Goal: Task Accomplishment & Management: Manage account settings

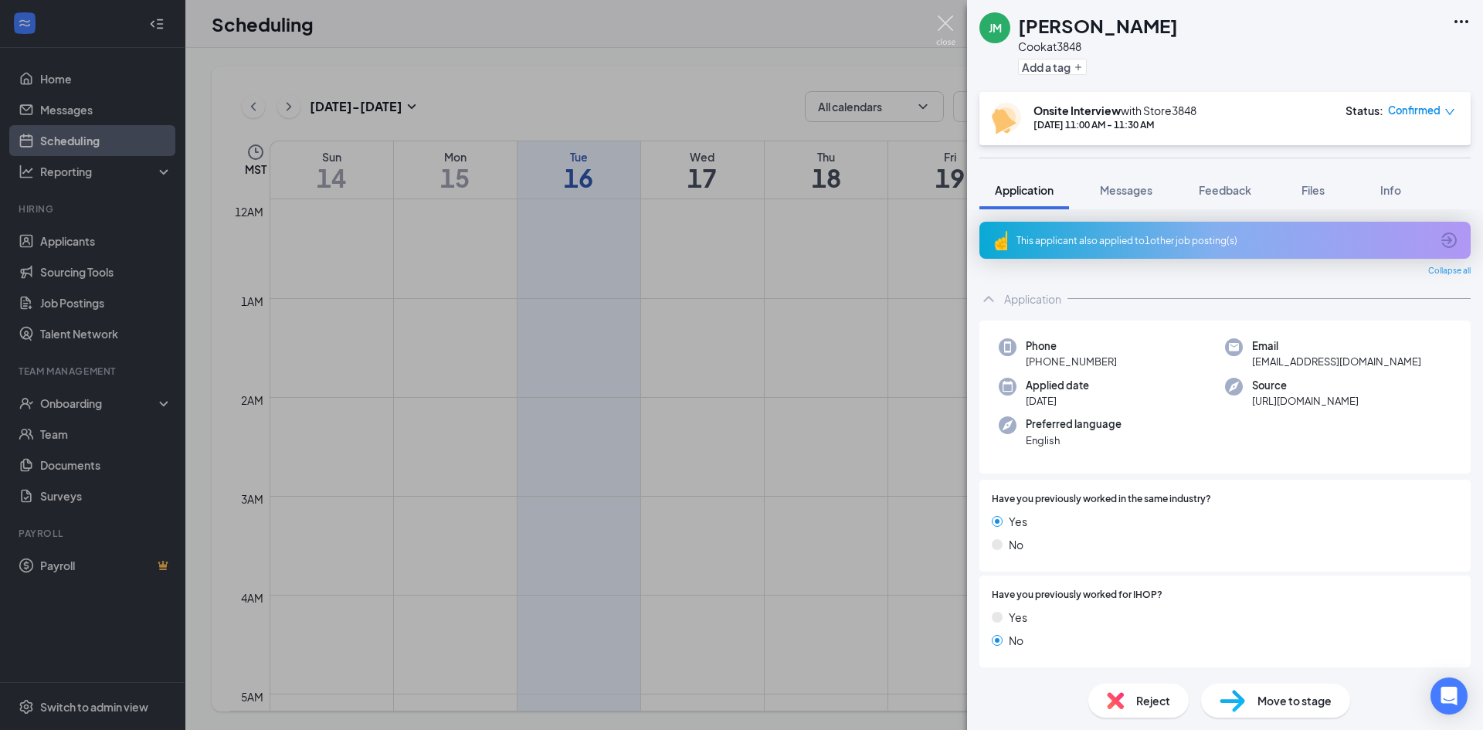
scroll to position [479, 0]
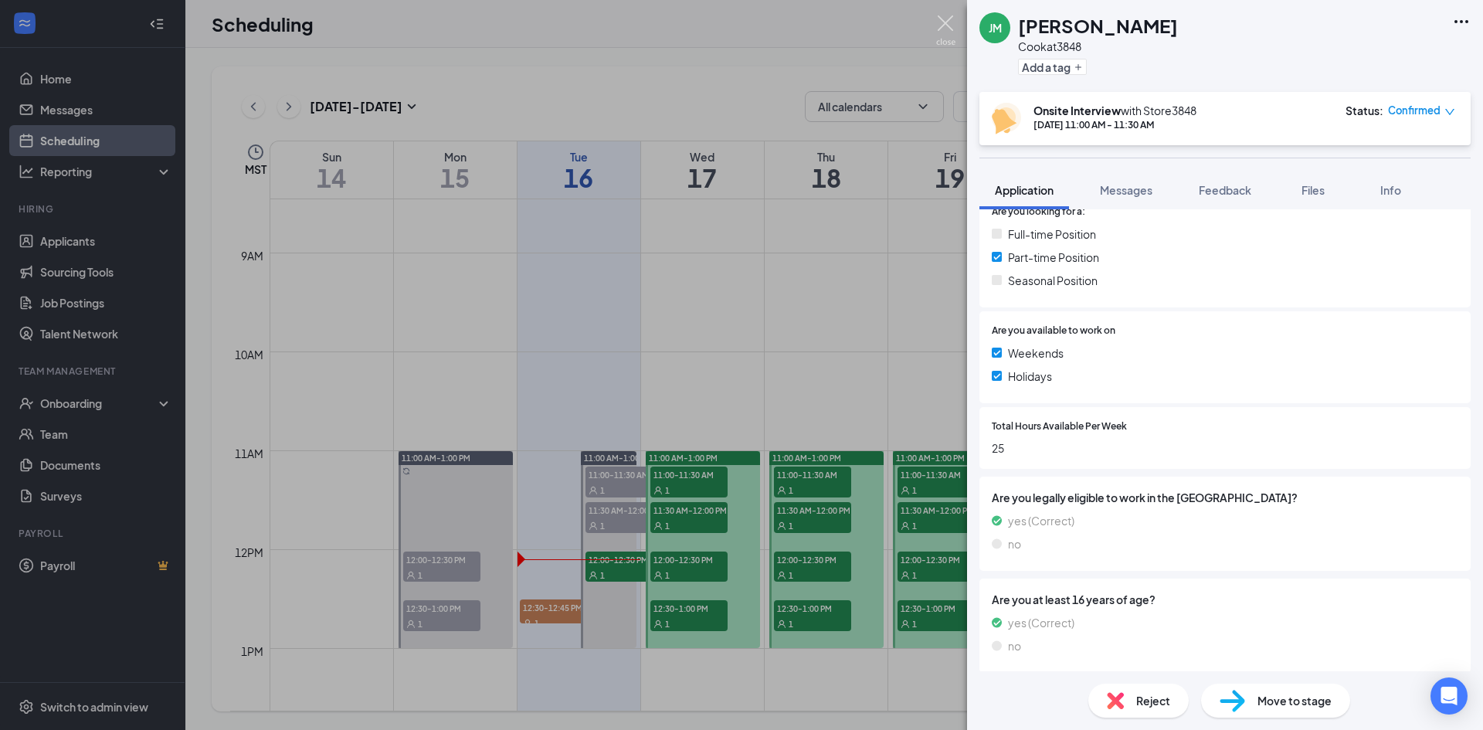
click at [951, 21] on img at bounding box center [945, 30] width 19 height 30
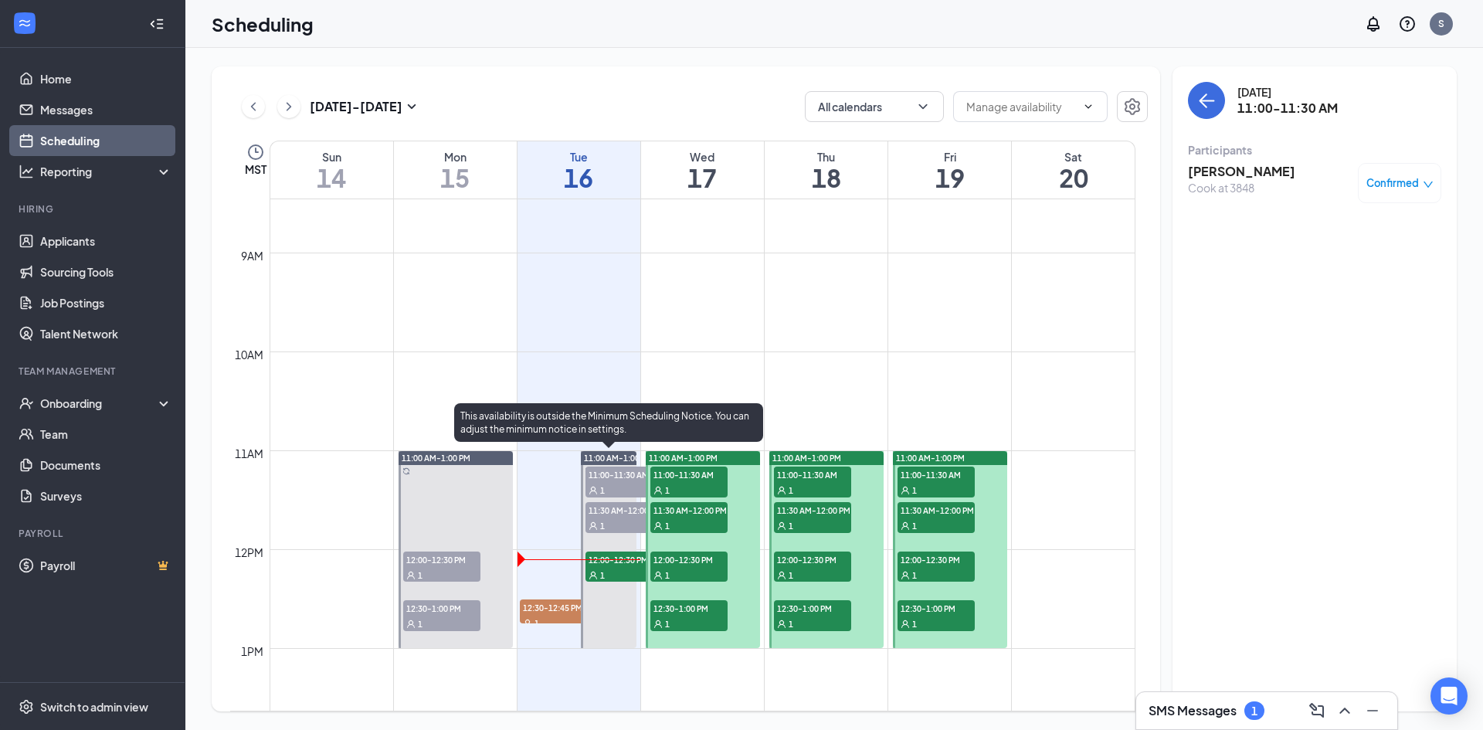
click at [622, 516] on span "11:30 AM-12:00 PM" at bounding box center [623, 509] width 77 height 15
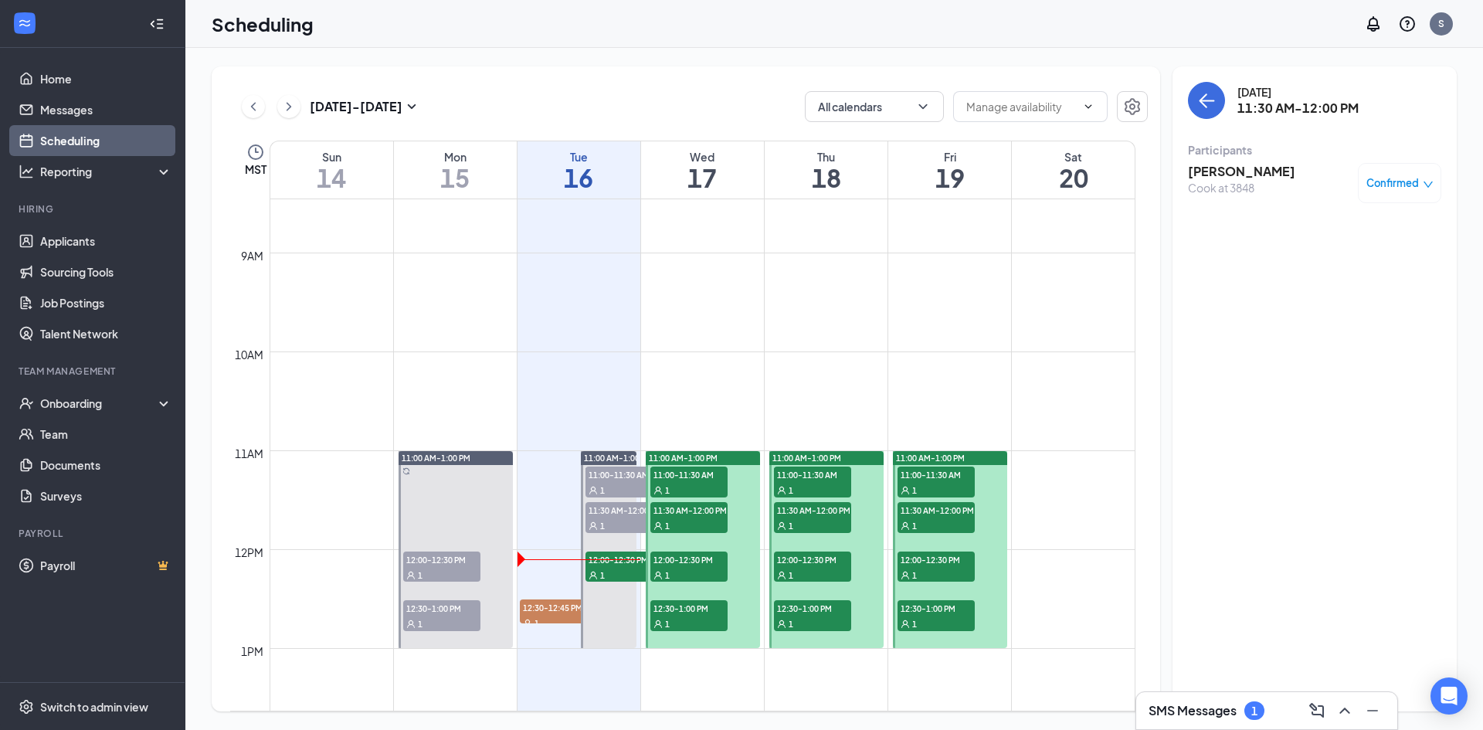
click at [1373, 183] on span "Confirmed" at bounding box center [1392, 182] width 53 height 15
click at [1375, 284] on span "Mark as no-show" at bounding box center [1354, 279] width 86 height 17
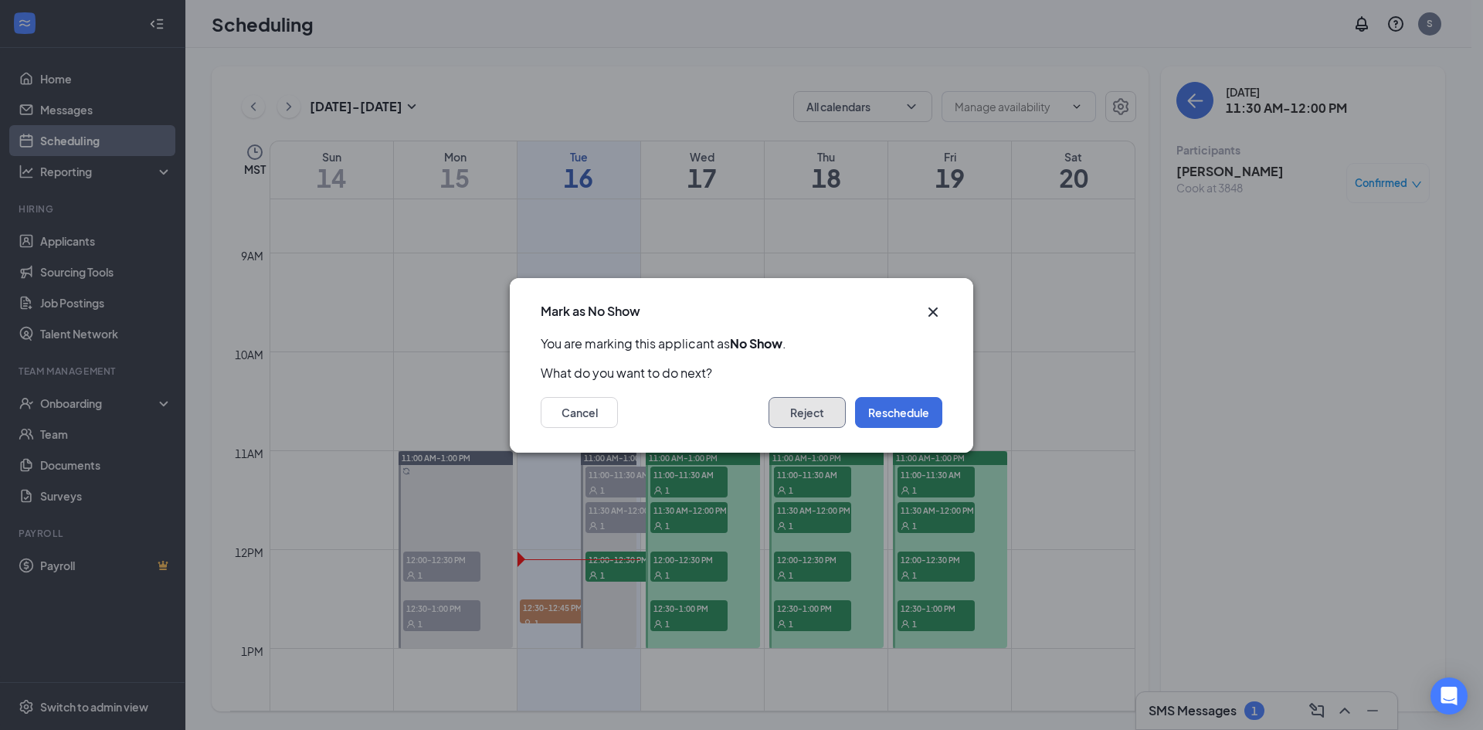
click at [816, 415] on button "Reject" at bounding box center [806, 412] width 77 height 31
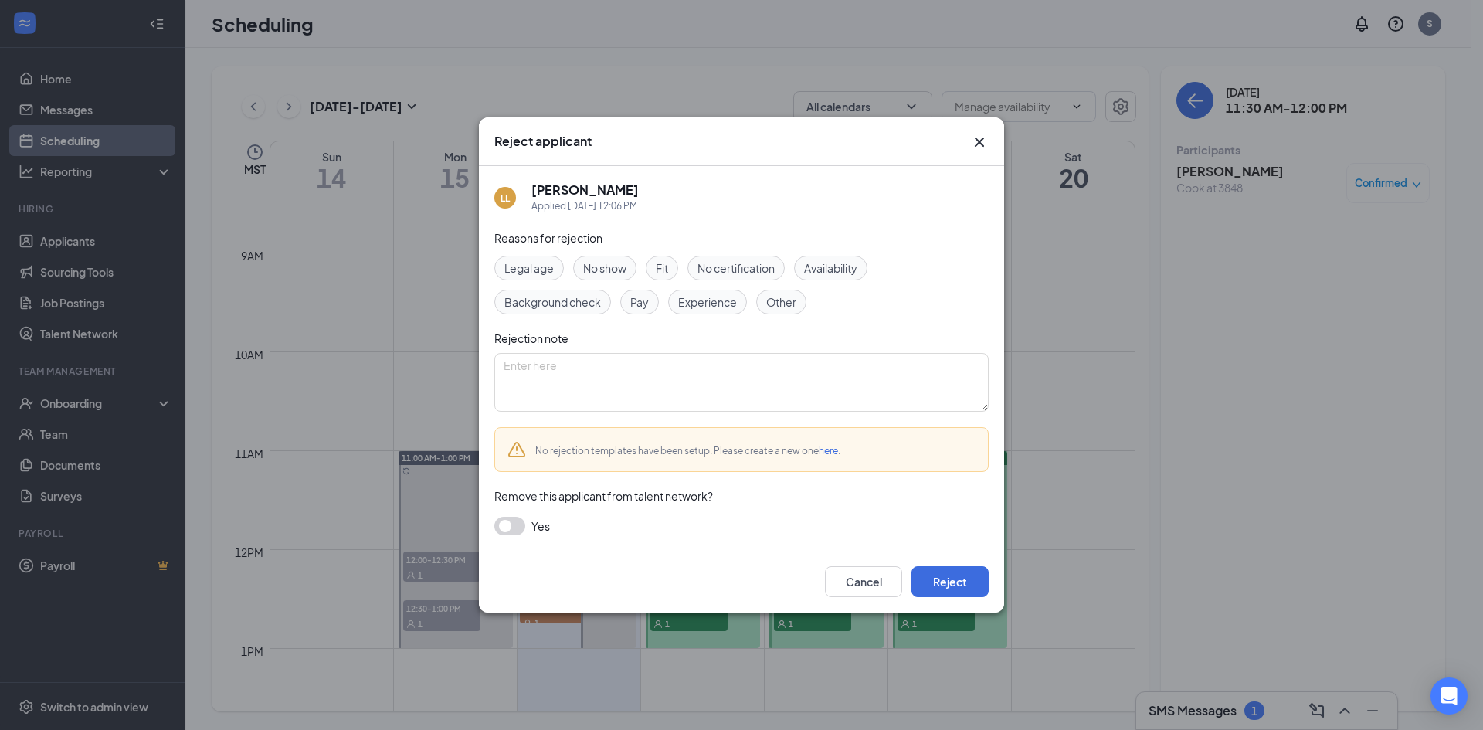
click at [611, 266] on span "No show" at bounding box center [604, 267] width 43 height 17
click at [962, 581] on button "Reject" at bounding box center [949, 581] width 77 height 31
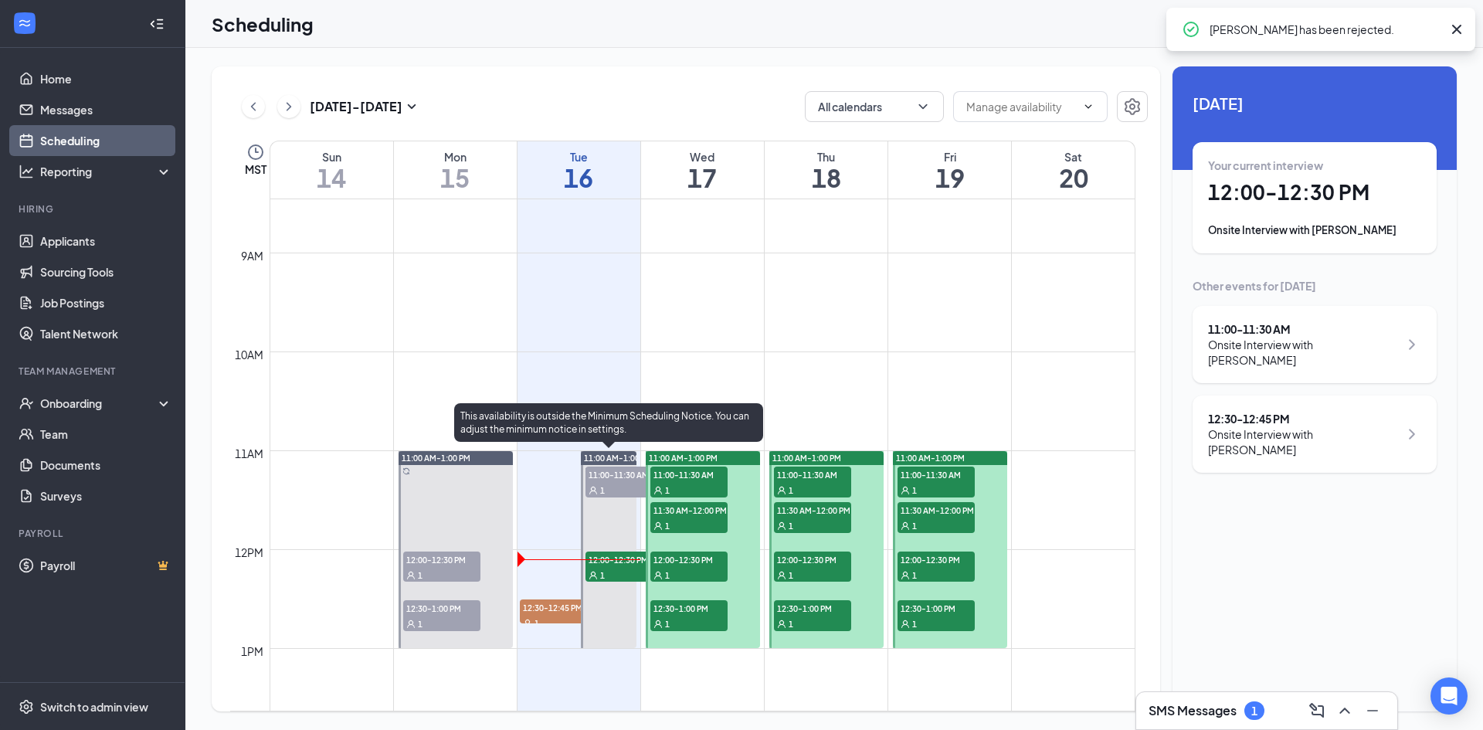
click at [609, 567] on div "1" at bounding box center [623, 574] width 77 height 15
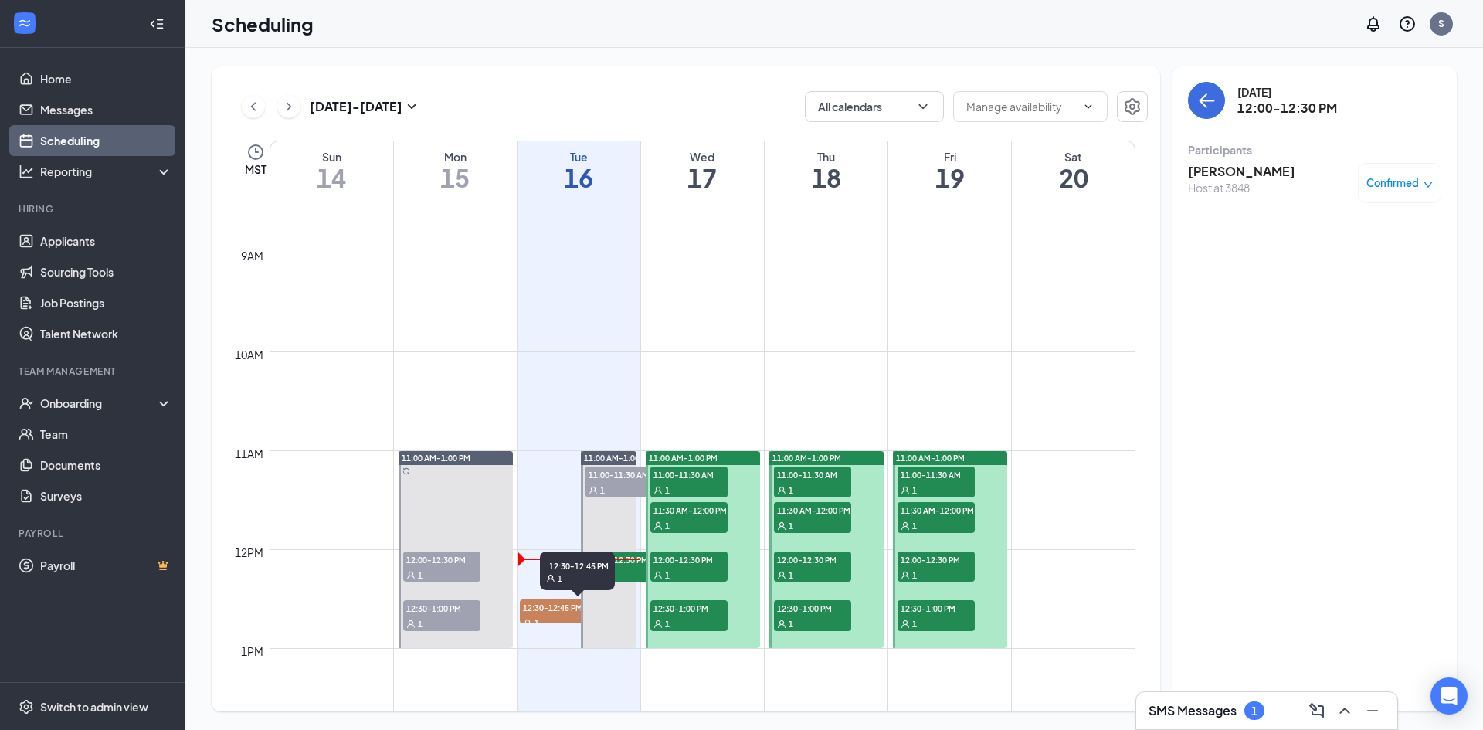
click at [556, 619] on div "1" at bounding box center [558, 622] width 77 height 15
click at [293, 107] on icon "ChevronRight" at bounding box center [288, 106] width 15 height 19
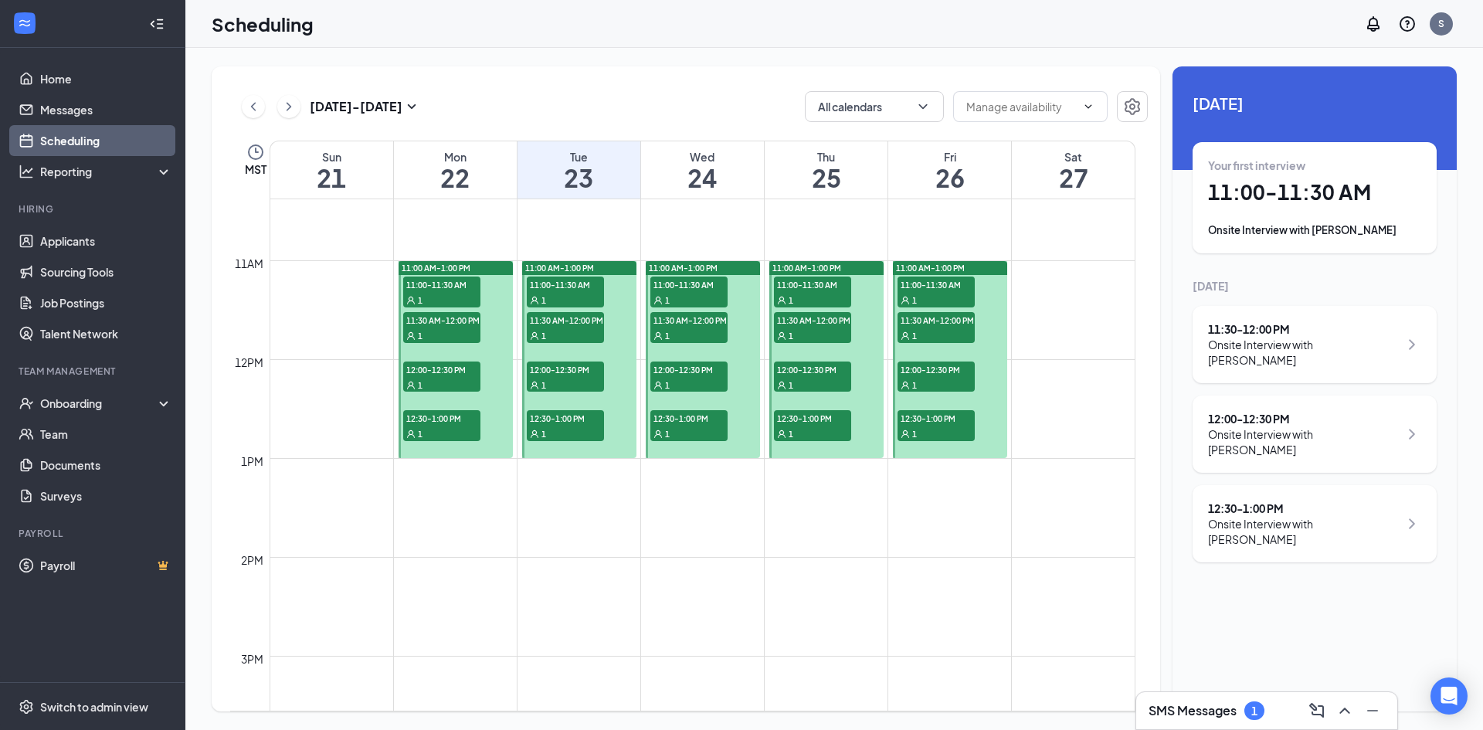
scroll to position [914, 0]
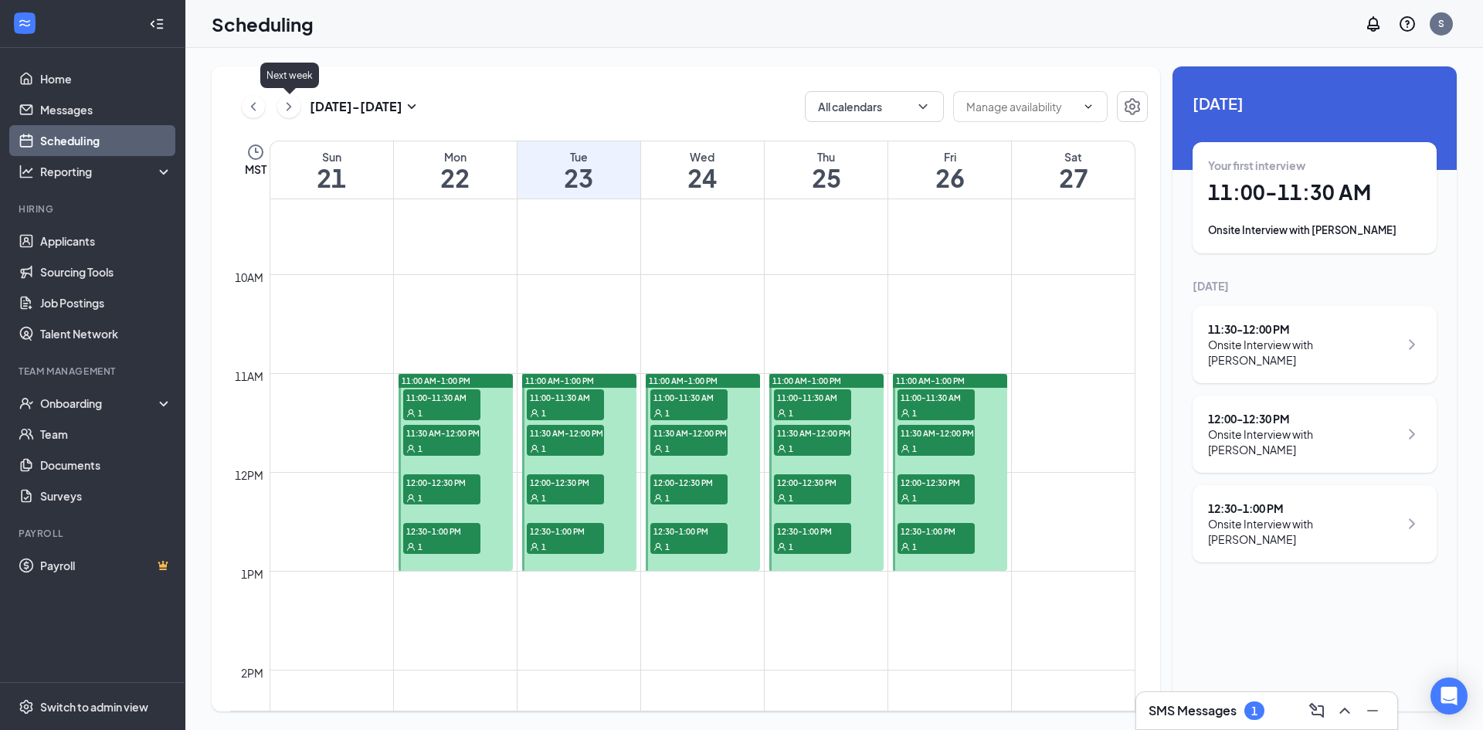
click at [282, 109] on icon "ChevronRight" at bounding box center [288, 106] width 15 height 19
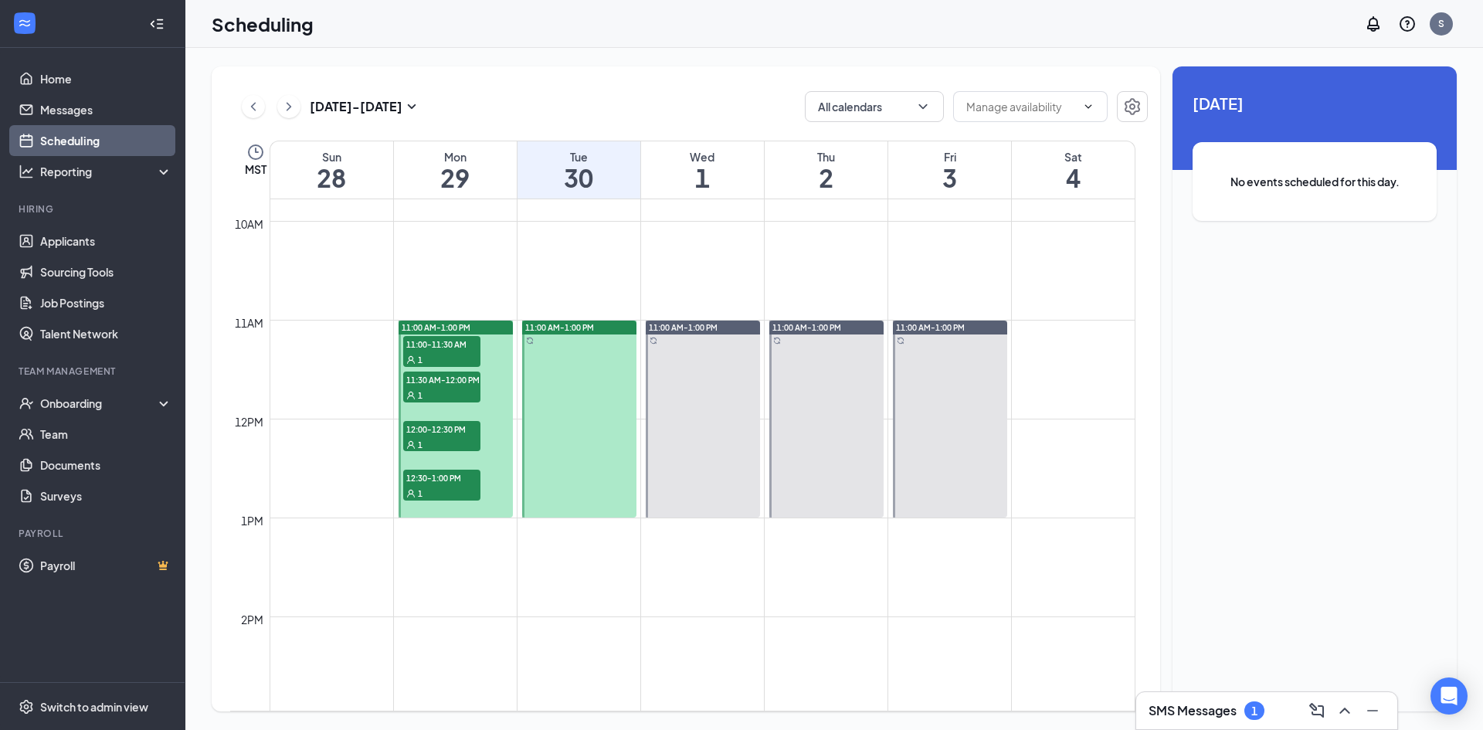
scroll to position [991, 0]
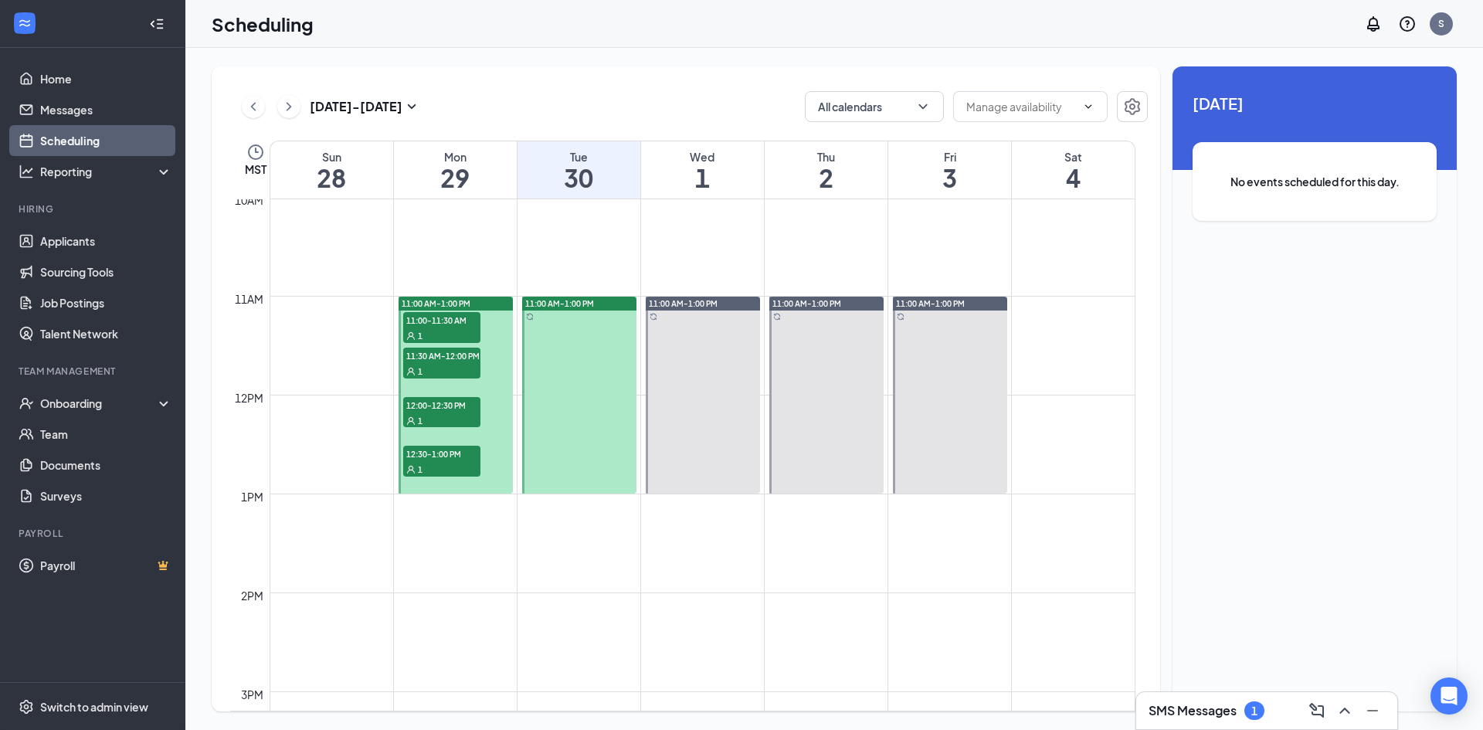
click at [449, 454] on span "12:30-1:00 PM" at bounding box center [441, 453] width 77 height 15
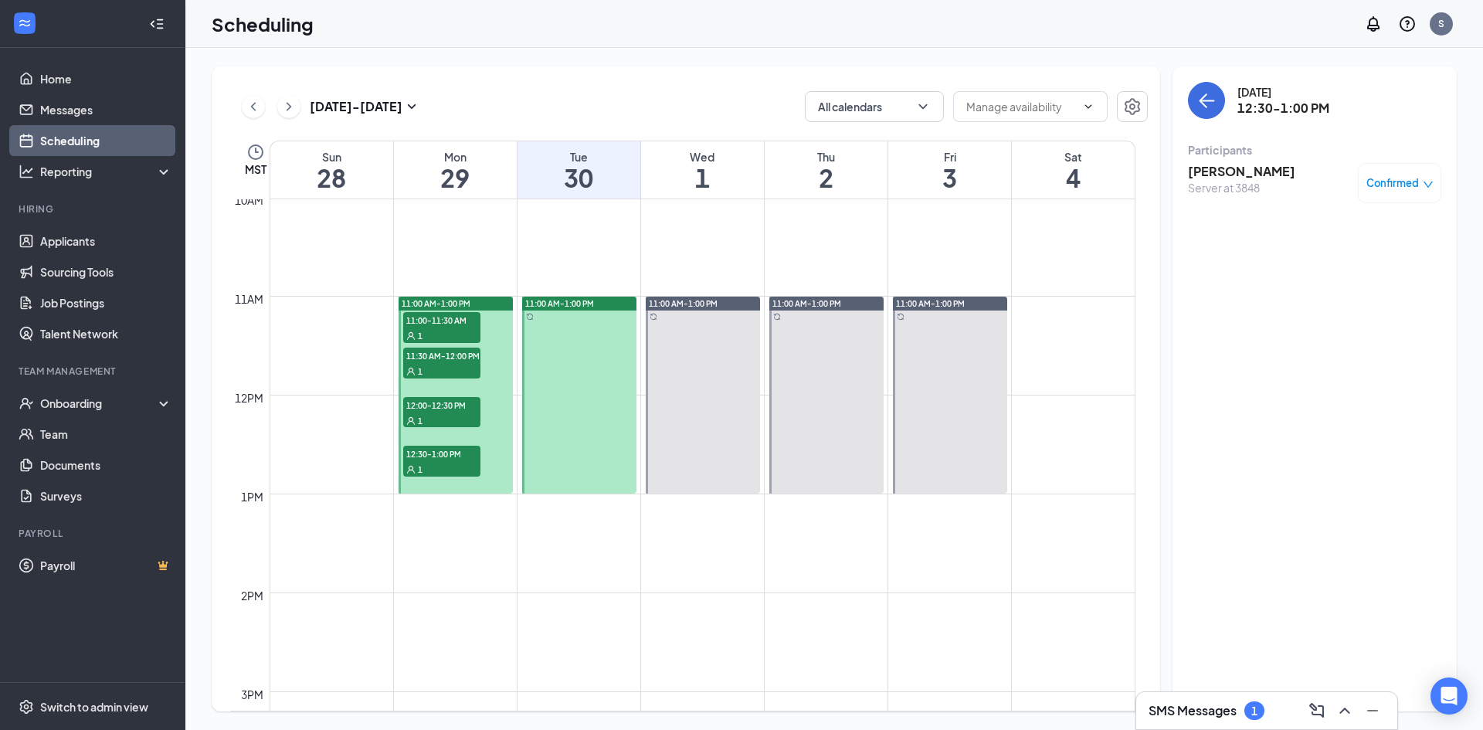
click at [452, 412] on div "1" at bounding box center [441, 419] width 77 height 15
click at [440, 348] on span "11:30 AM-12:00 PM" at bounding box center [441, 355] width 77 height 15
click at [445, 319] on span "11:00-11:30 AM" at bounding box center [441, 319] width 77 height 15
click at [463, 360] on span "11:30 AM-12:00 PM" at bounding box center [441, 355] width 77 height 15
click at [453, 405] on span "12:00-12:30 PM" at bounding box center [441, 404] width 77 height 15
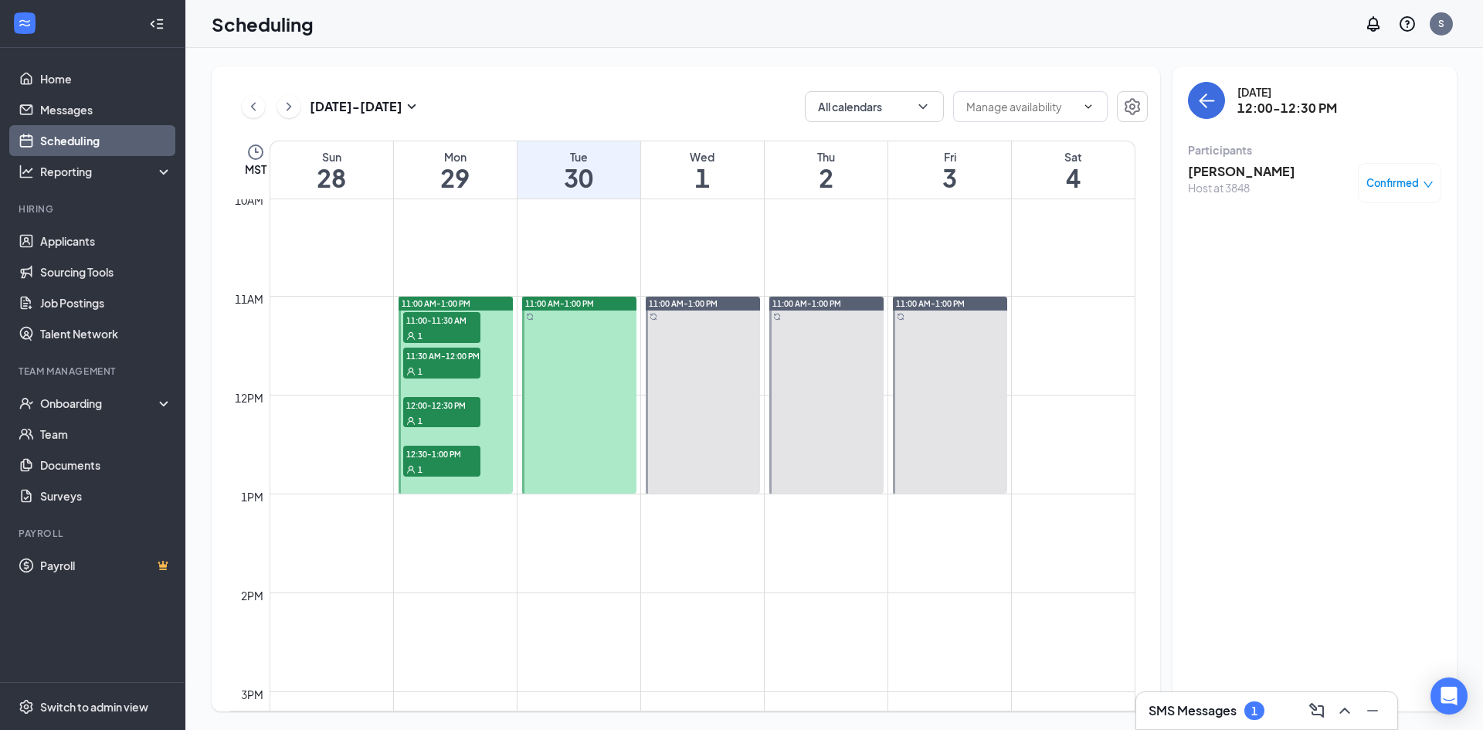
click at [456, 456] on span "12:30-1:00 PM" at bounding box center [441, 453] width 77 height 15
click at [259, 108] on icon "ChevronLeft" at bounding box center [253, 106] width 15 height 19
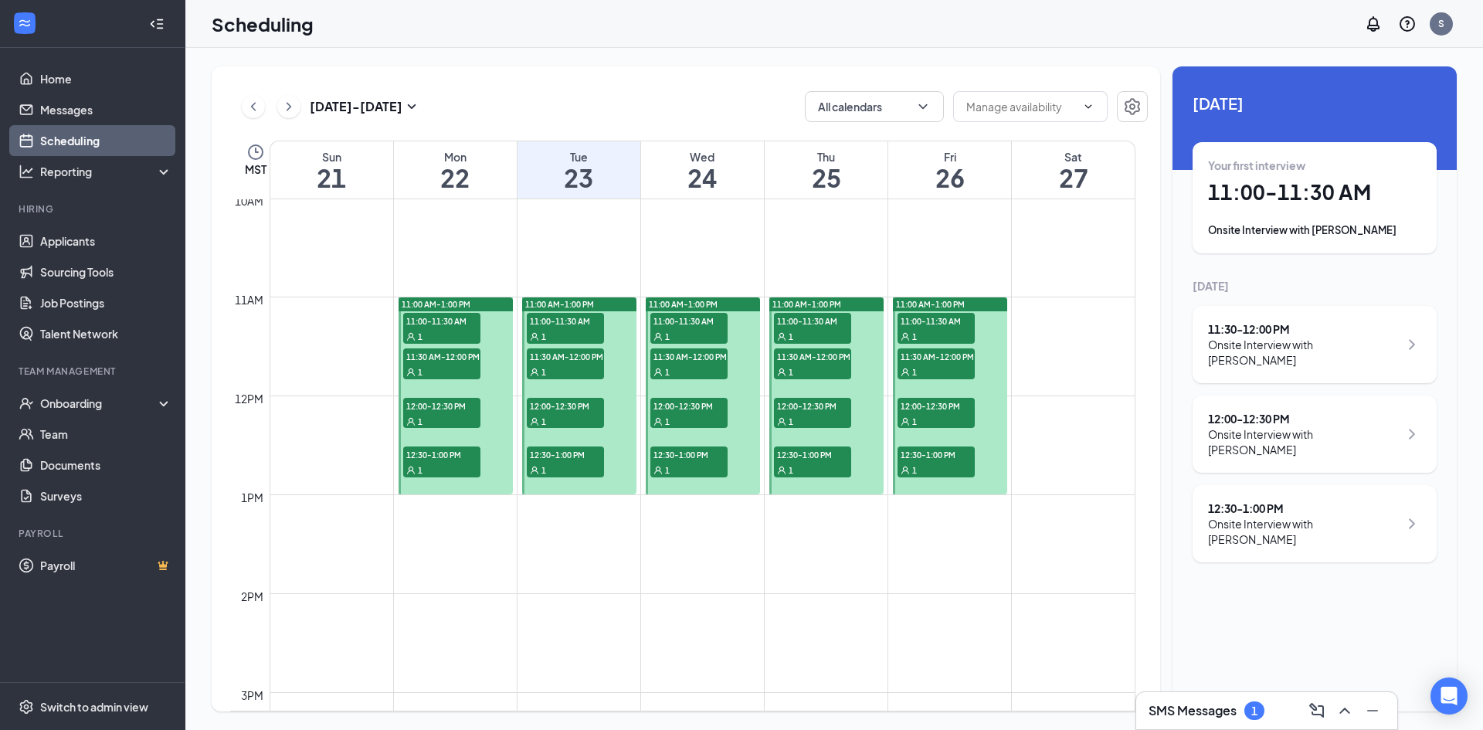
scroll to position [991, 0]
click at [922, 466] on div "1" at bounding box center [935, 468] width 77 height 15
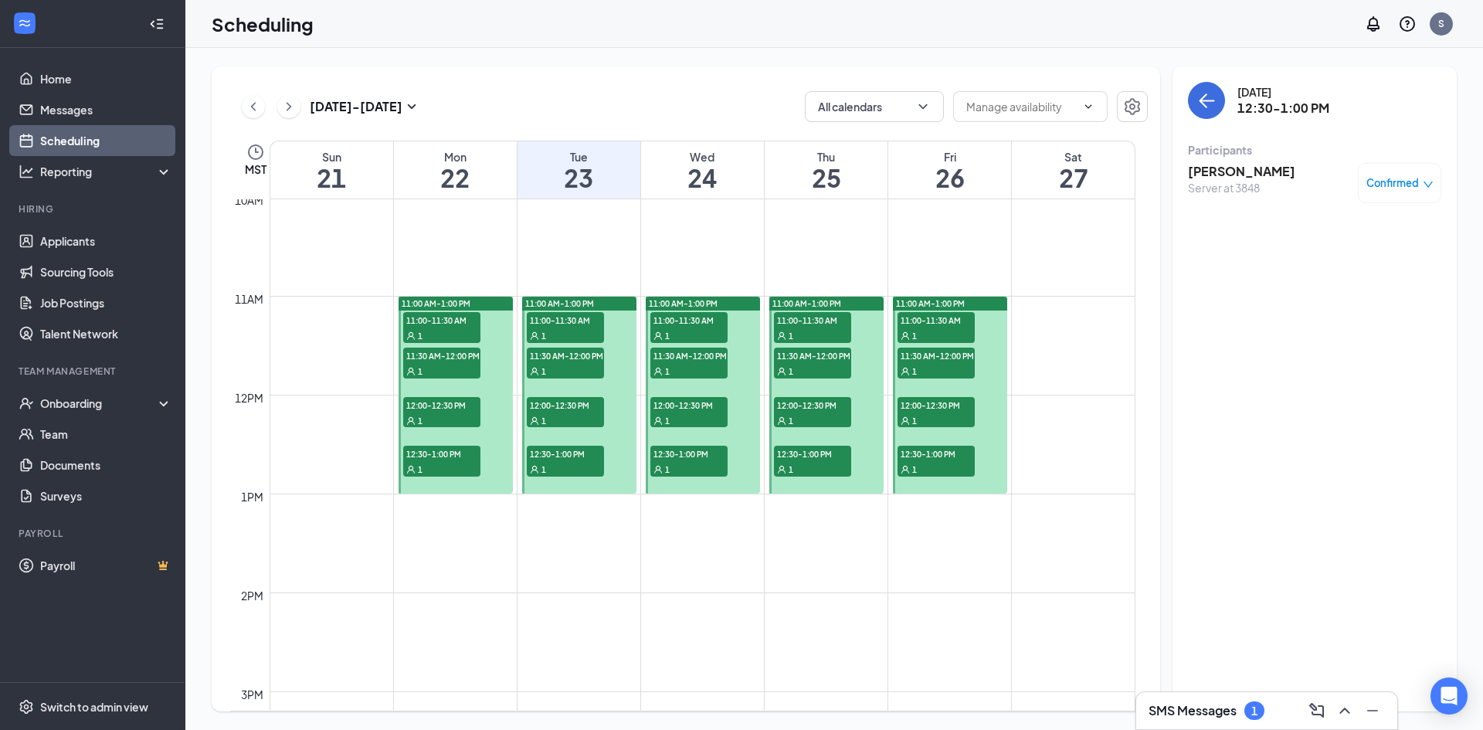
click at [938, 410] on span "12:00-12:30 PM" at bounding box center [935, 404] width 77 height 15
click at [941, 358] on span "11:30 AM-12:00 PM" at bounding box center [935, 355] width 77 height 15
click at [940, 328] on div "1" at bounding box center [935, 334] width 77 height 15
click at [785, 449] on span "12:30-1:00 PM" at bounding box center [812, 453] width 77 height 15
click at [816, 405] on span "12:00-12:30 PM" at bounding box center [812, 404] width 77 height 15
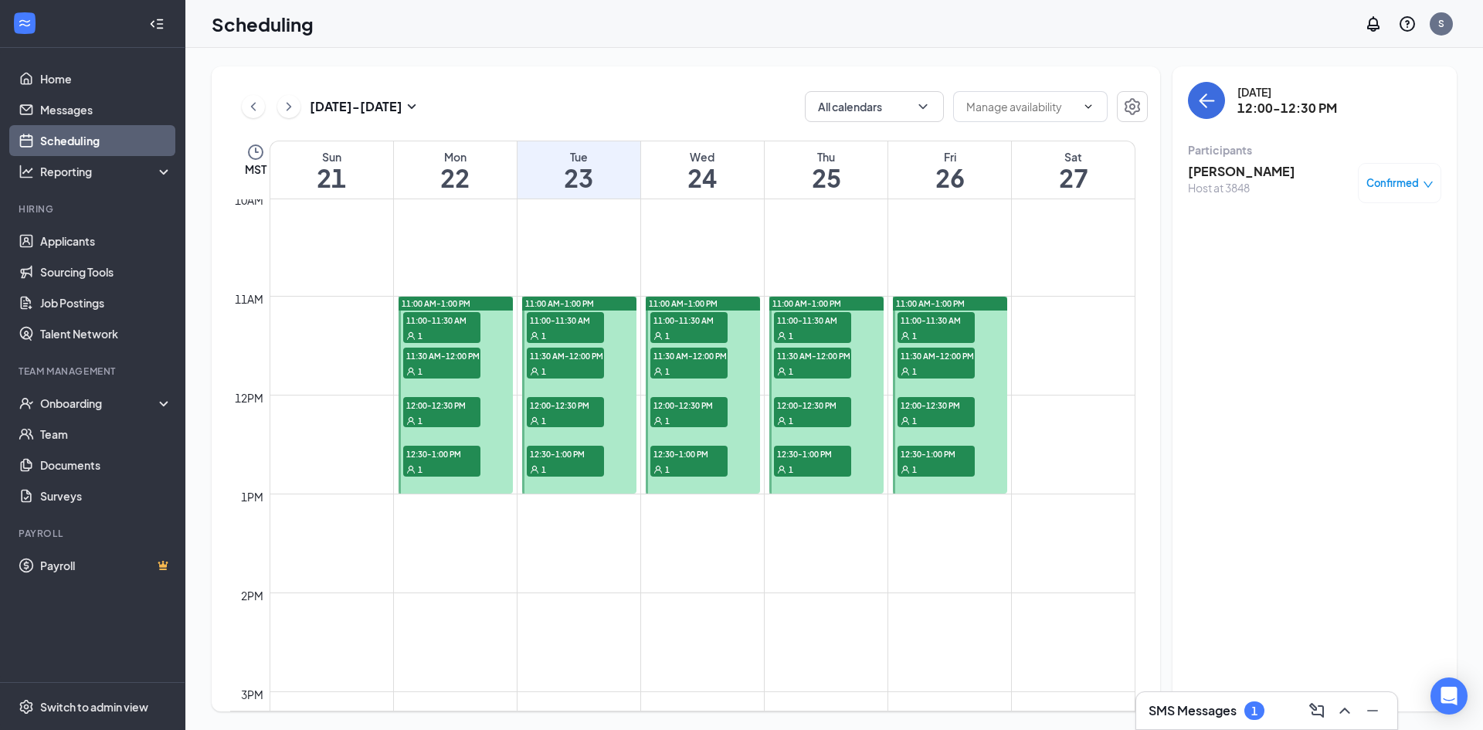
click at [820, 354] on span "11:30 AM-12:00 PM" at bounding box center [812, 355] width 77 height 15
click at [816, 325] on span "11:00-11:30 AM" at bounding box center [812, 319] width 77 height 15
click at [665, 460] on span "12:30-1:00 PM" at bounding box center [688, 453] width 77 height 15
click at [682, 422] on div "1" at bounding box center [688, 419] width 77 height 15
drag, startPoint x: 697, startPoint y: 366, endPoint x: 700, endPoint y: 324, distance: 42.7
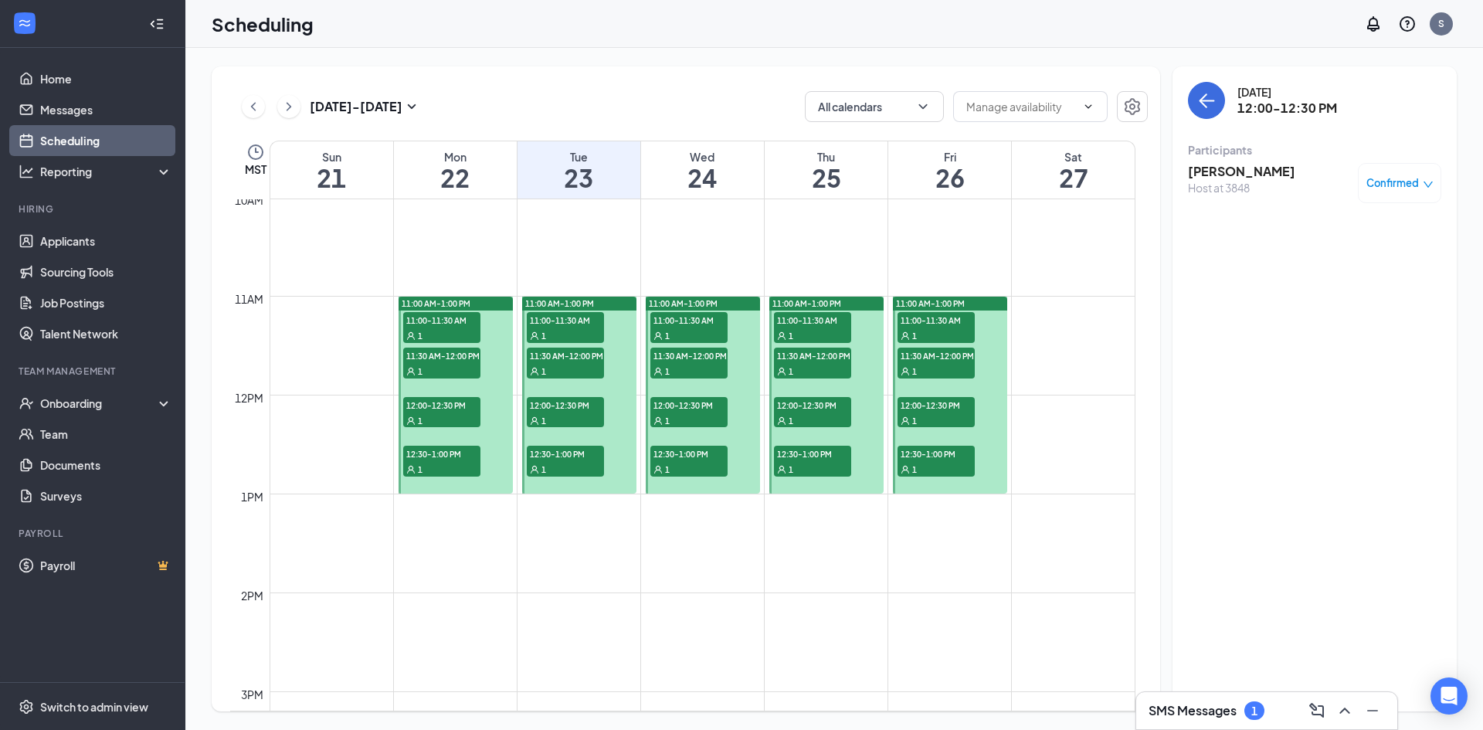
click at [700, 361] on div "11:30 AM-12:00 PM 1" at bounding box center [688, 363] width 77 height 31
click at [700, 319] on span "11:00-11:30 AM" at bounding box center [688, 319] width 77 height 15
click at [571, 450] on span "12:30-1:00 PM" at bounding box center [565, 453] width 77 height 15
click at [582, 412] on div "1" at bounding box center [565, 419] width 77 height 15
click at [579, 351] on span "11:30 AM-12:00 PM" at bounding box center [565, 355] width 77 height 15
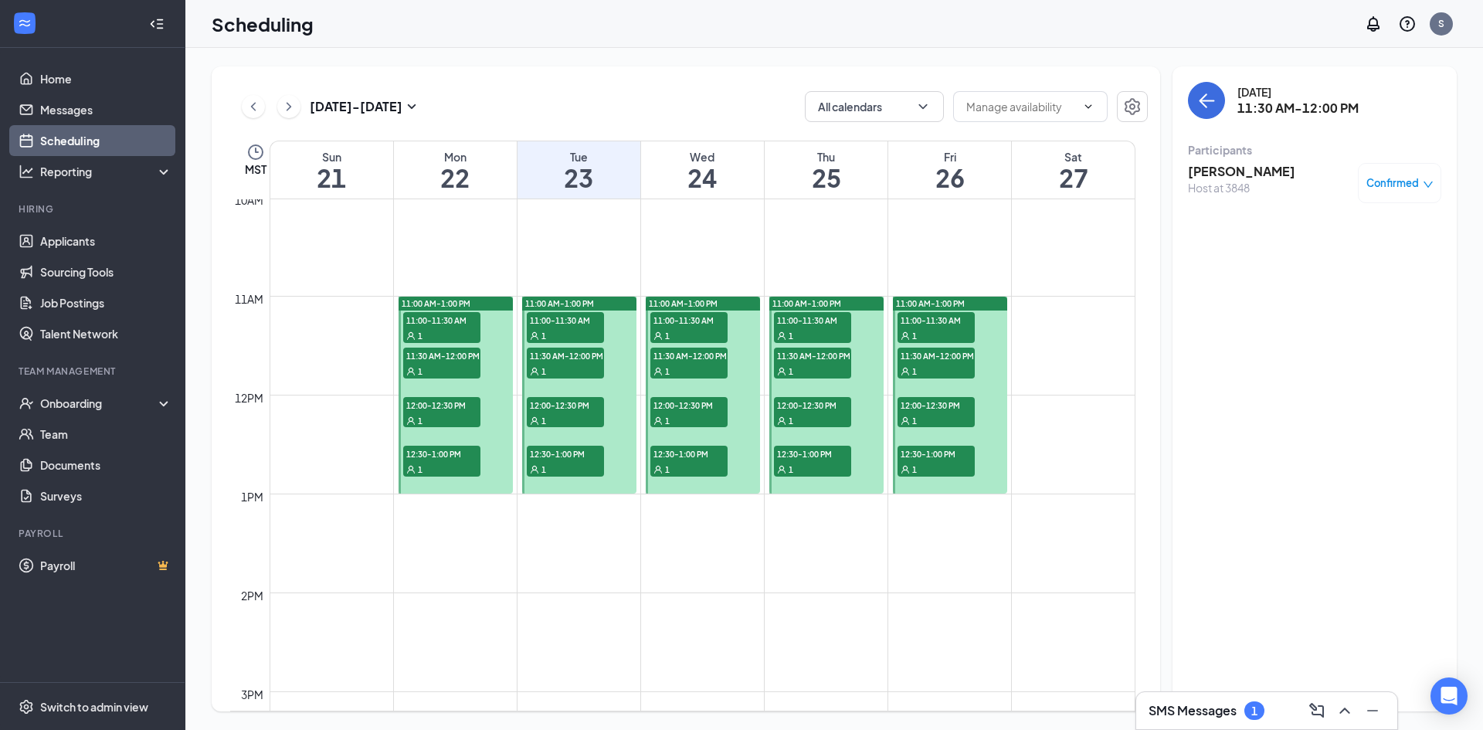
click at [581, 321] on span "11:00-11:30 AM" at bounding box center [565, 319] width 77 height 15
click at [437, 473] on div "1" at bounding box center [441, 468] width 77 height 15
click at [443, 408] on span "12:00-12:30 PM" at bounding box center [441, 404] width 77 height 15
click at [436, 355] on span "11:30 AM-12:00 PM" at bounding box center [441, 355] width 77 height 15
click at [433, 317] on span "11:00-11:30 AM" at bounding box center [441, 319] width 77 height 15
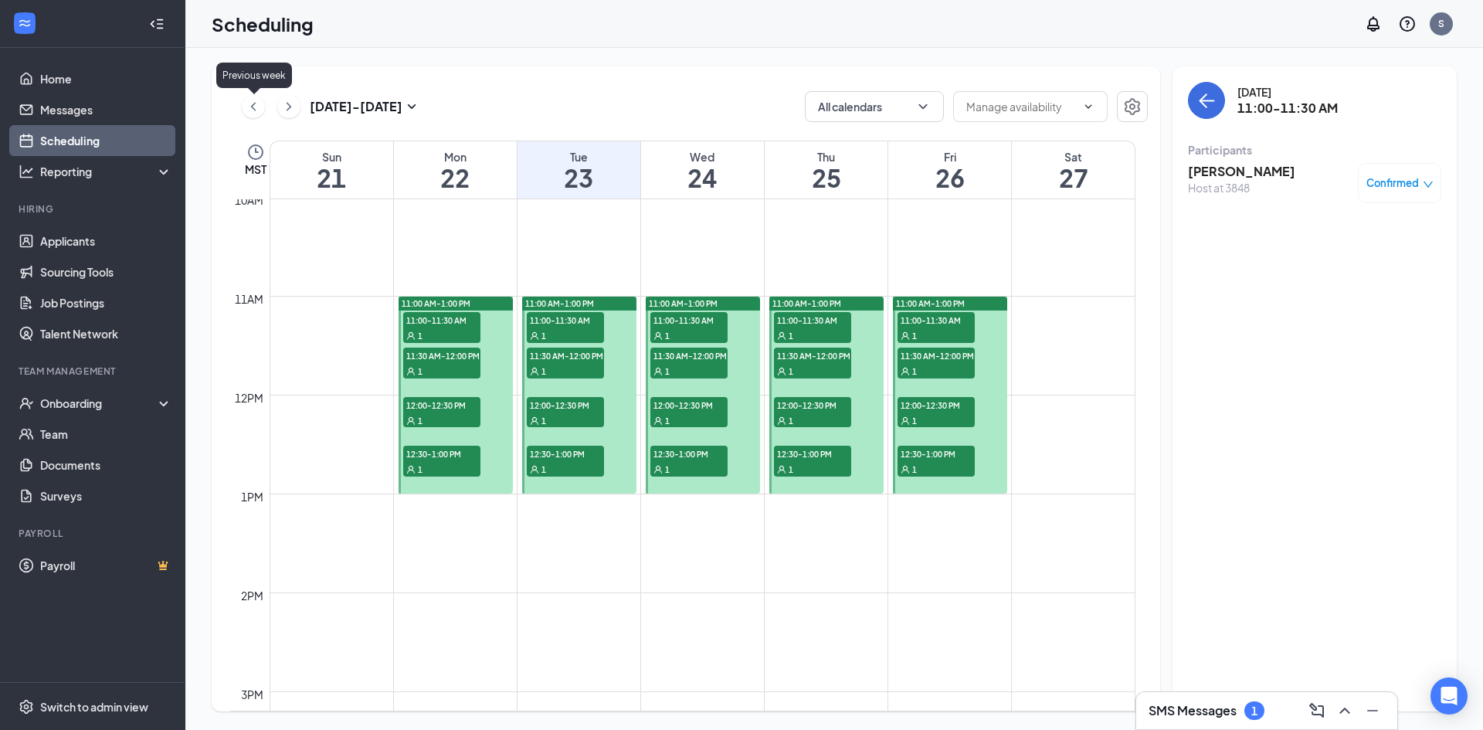
click at [258, 110] on icon "ChevronLeft" at bounding box center [253, 106] width 15 height 19
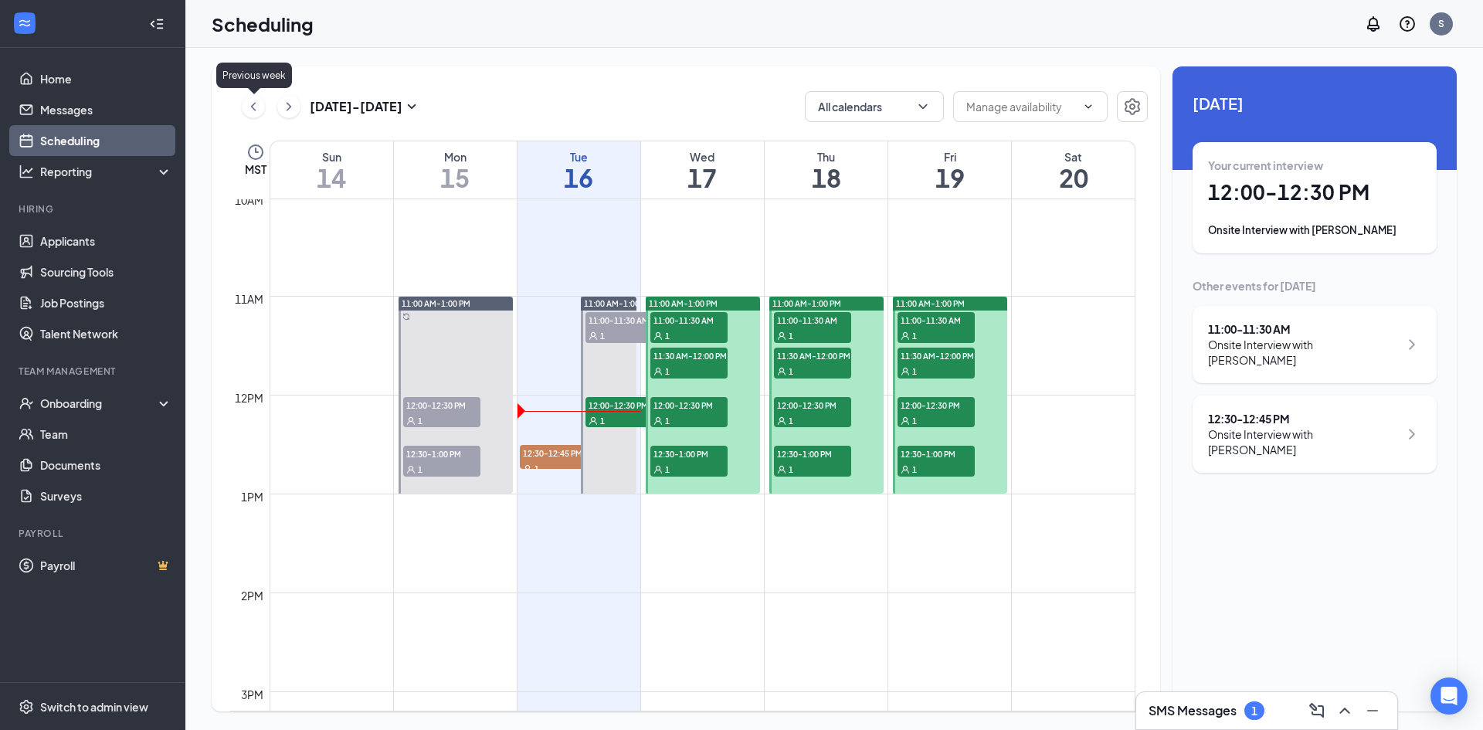
scroll to position [759, 0]
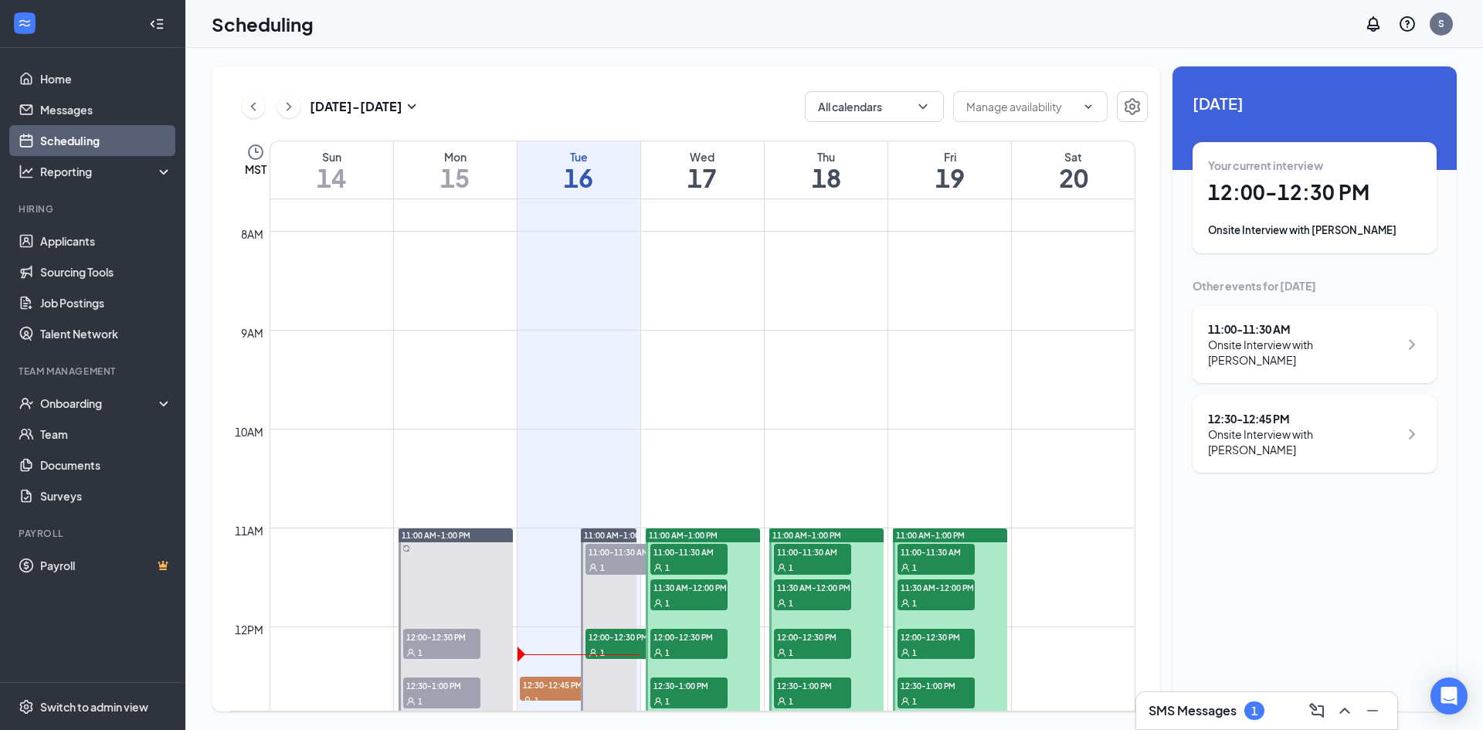
click at [508, 62] on div "[DATE] - [DATE] All calendars MST Sun 14 Mon 15 Tue 16 Wed 17 Thu 18 Fri 19 Sat…" at bounding box center [833, 389] width 1297 height 682
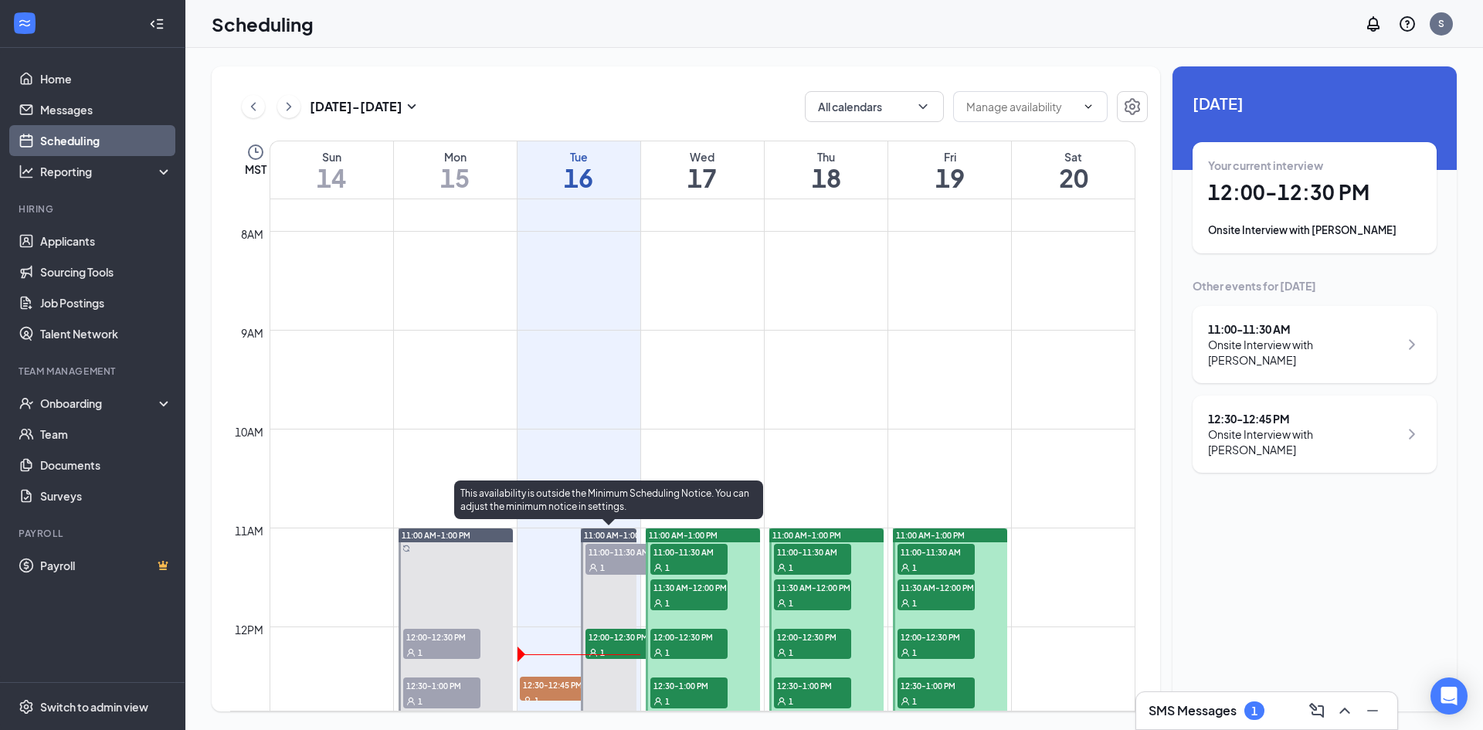
click at [606, 641] on span "12:00-12:30 PM" at bounding box center [623, 636] width 77 height 15
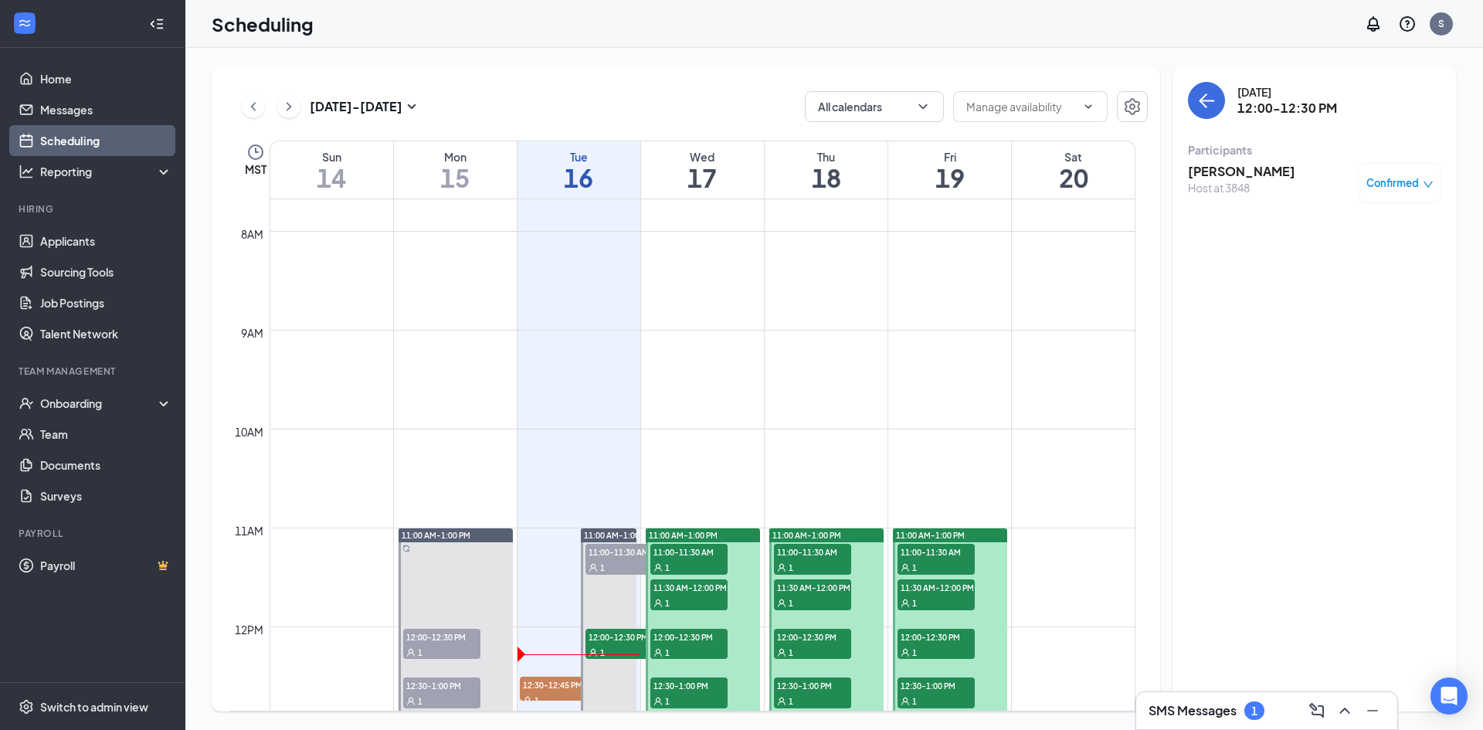
click at [1399, 186] on span "Confirmed" at bounding box center [1392, 182] width 53 height 15
click at [1391, 283] on span "Mark as no-show" at bounding box center [1354, 279] width 86 height 17
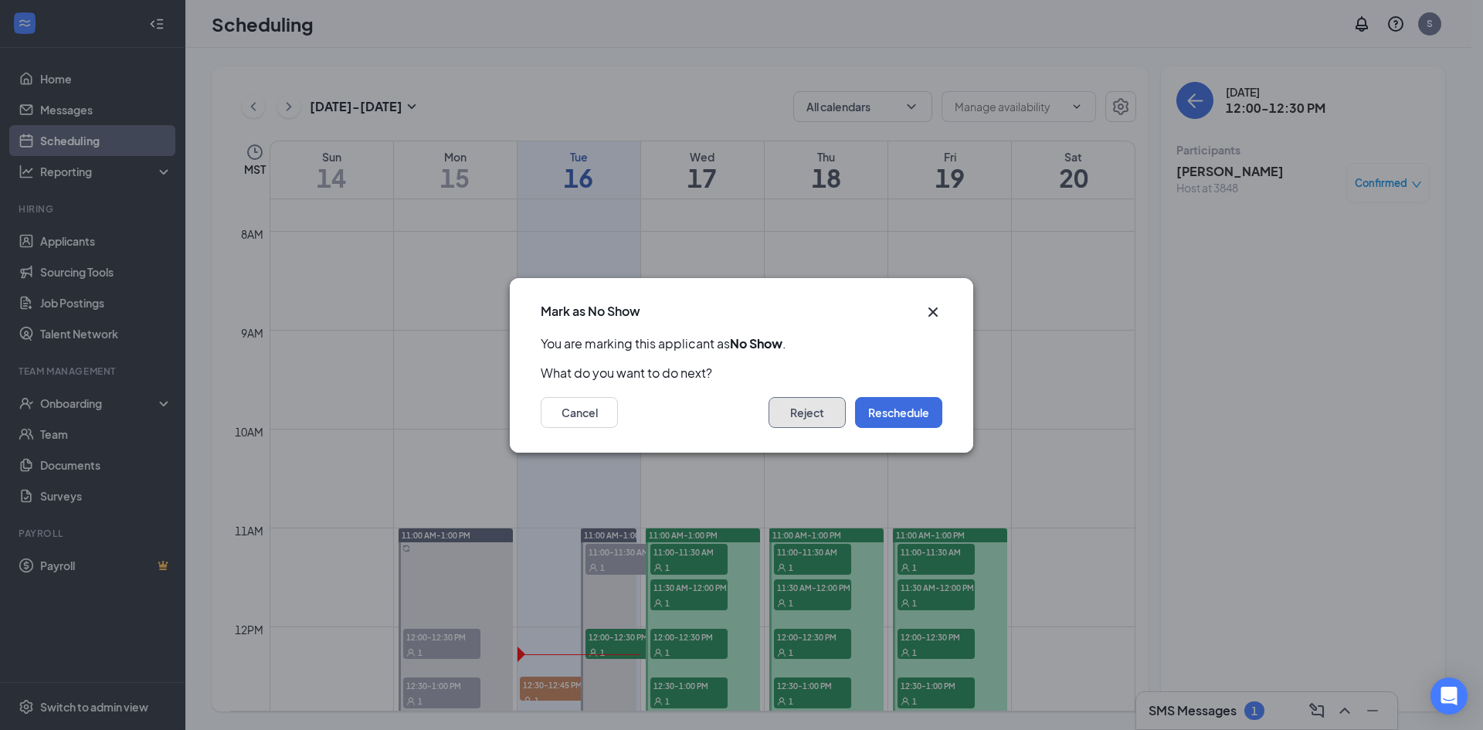
click at [798, 417] on button "Reject" at bounding box center [806, 412] width 77 height 31
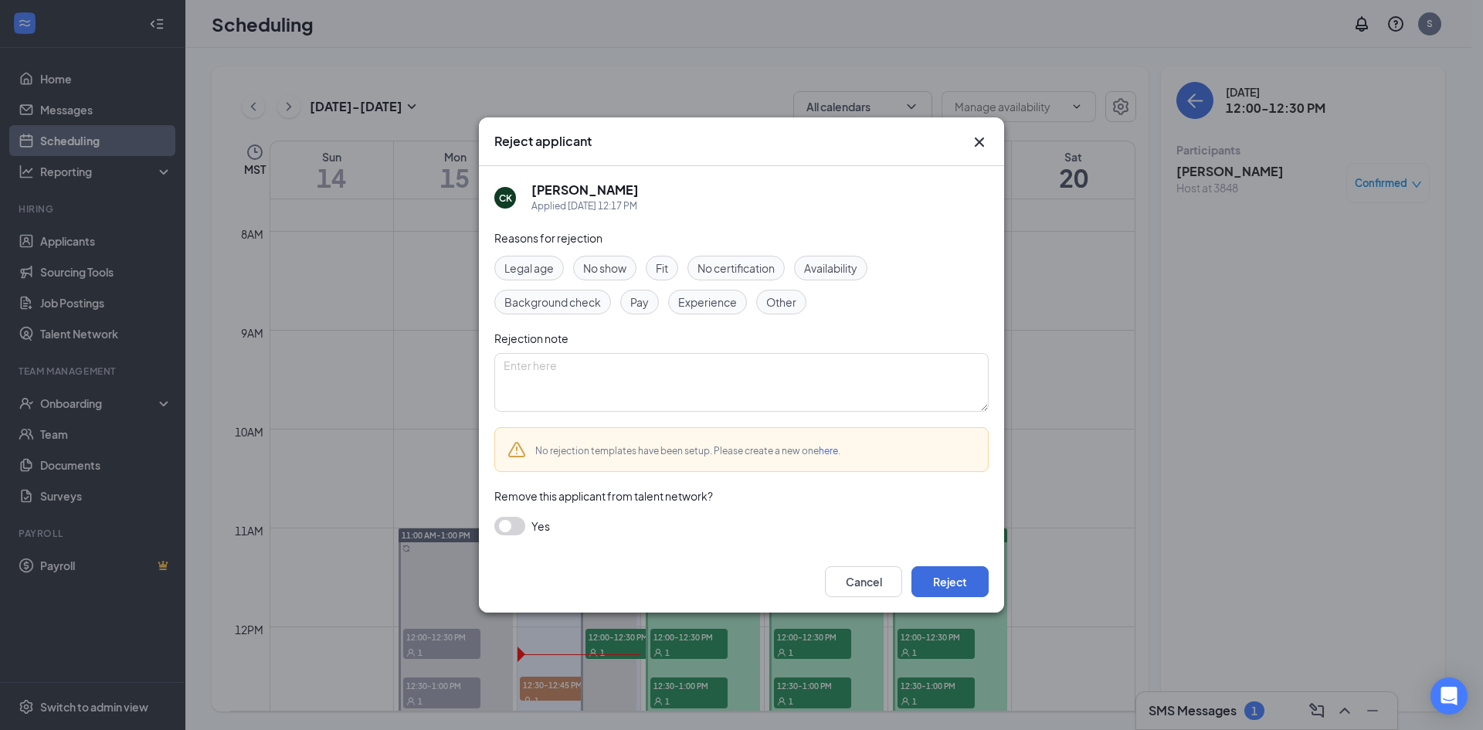
click at [601, 270] on span "No show" at bounding box center [604, 267] width 43 height 17
click at [975, 581] on button "Reject" at bounding box center [949, 581] width 77 height 31
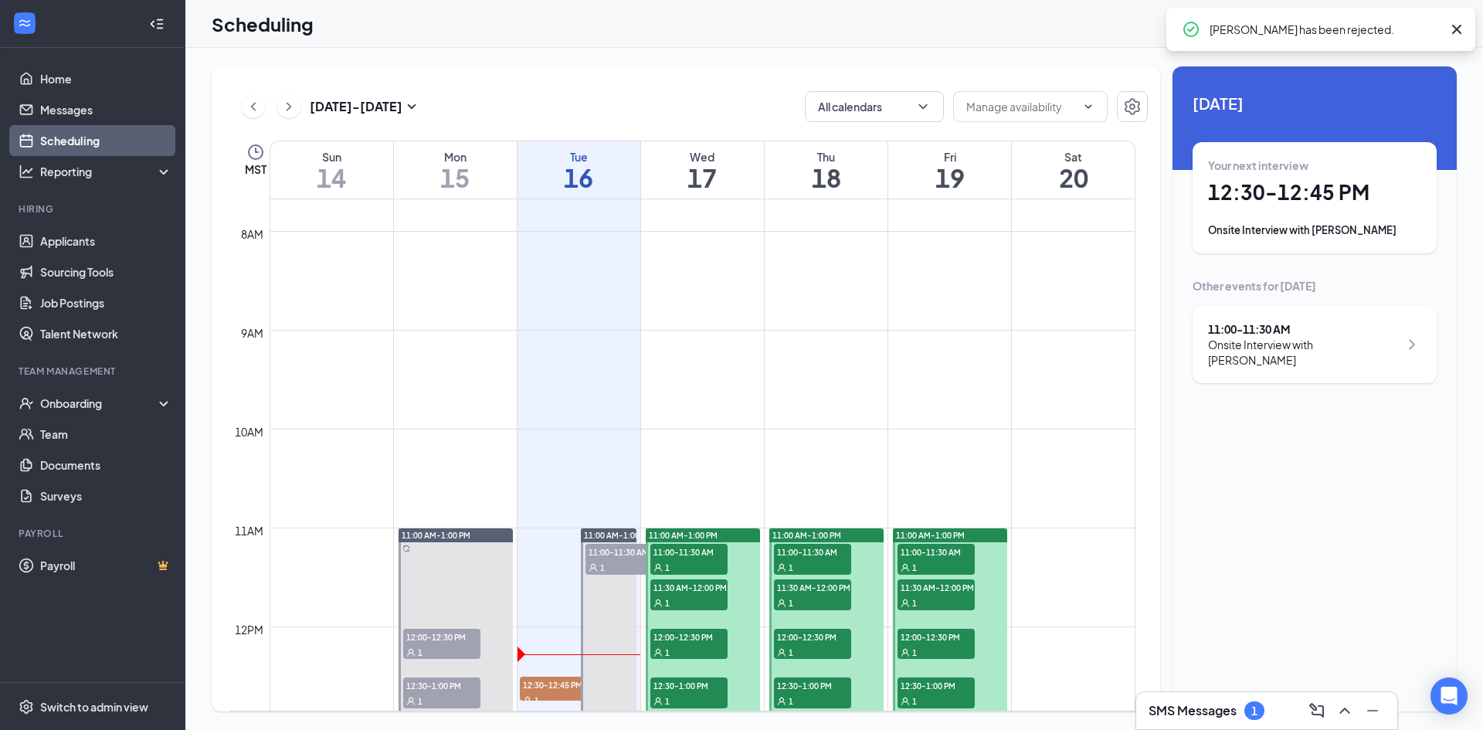
click at [1189, 711] on h3 "SMS Messages" at bounding box center [1192, 710] width 88 height 17
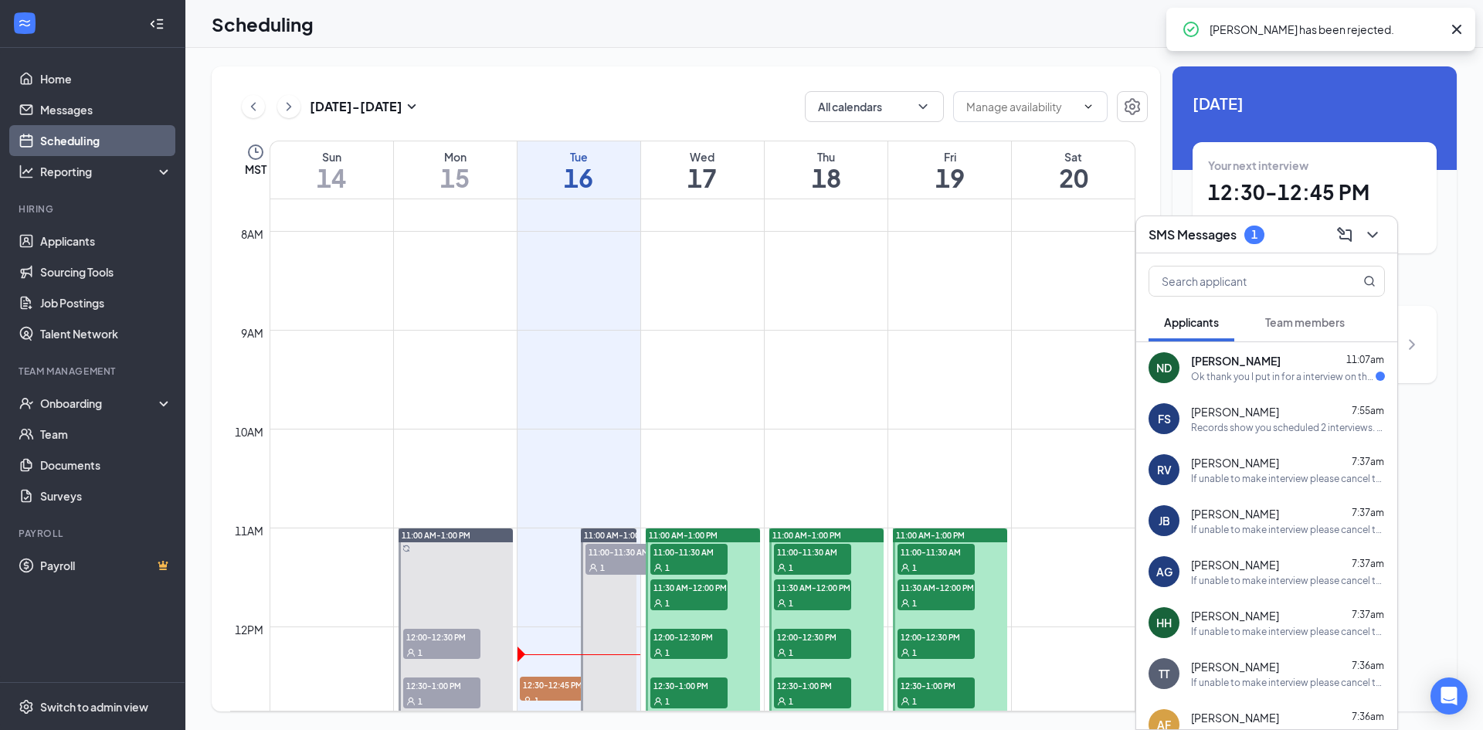
click at [1242, 368] on span "[PERSON_NAME]" at bounding box center [1236, 360] width 90 height 15
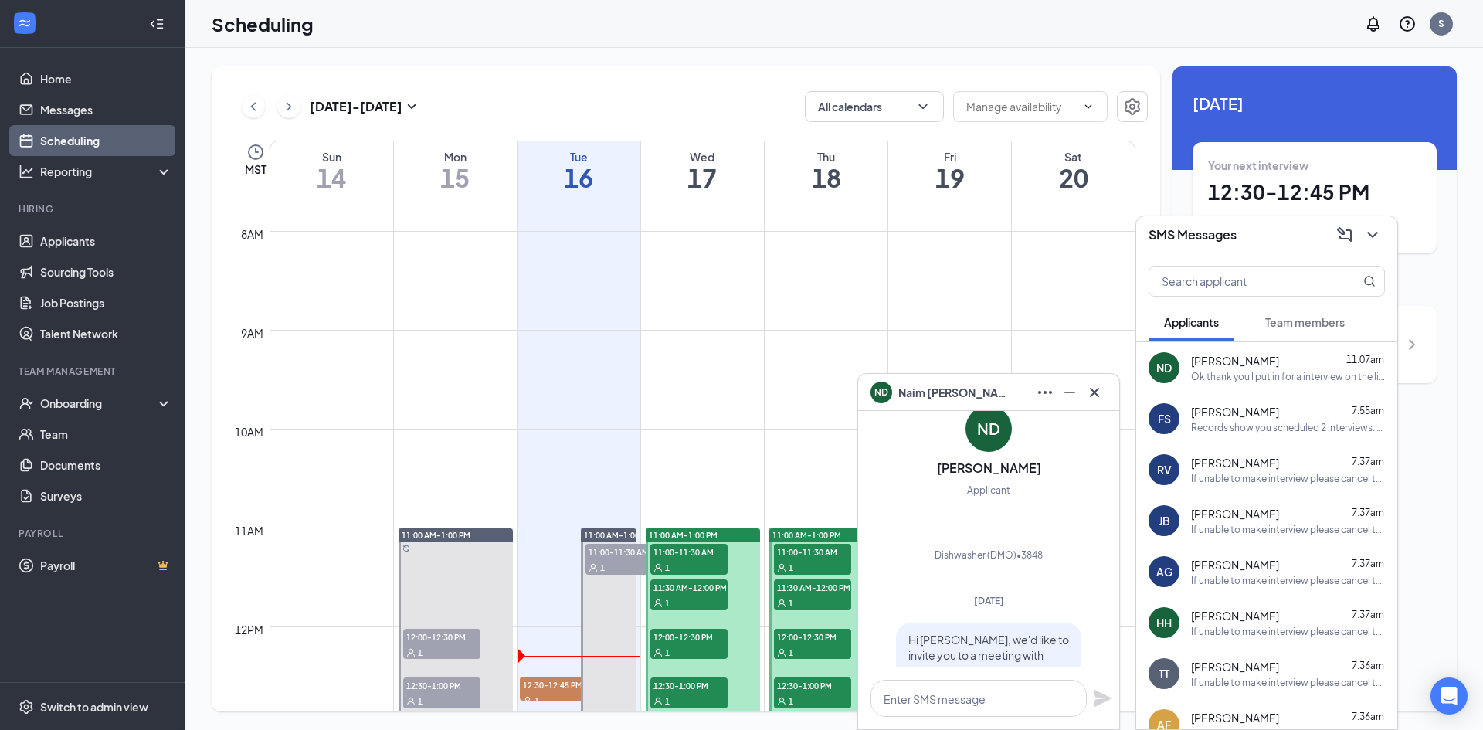
scroll to position [-504, 0]
click at [1095, 395] on icon "Cross" at bounding box center [1094, 392] width 19 height 19
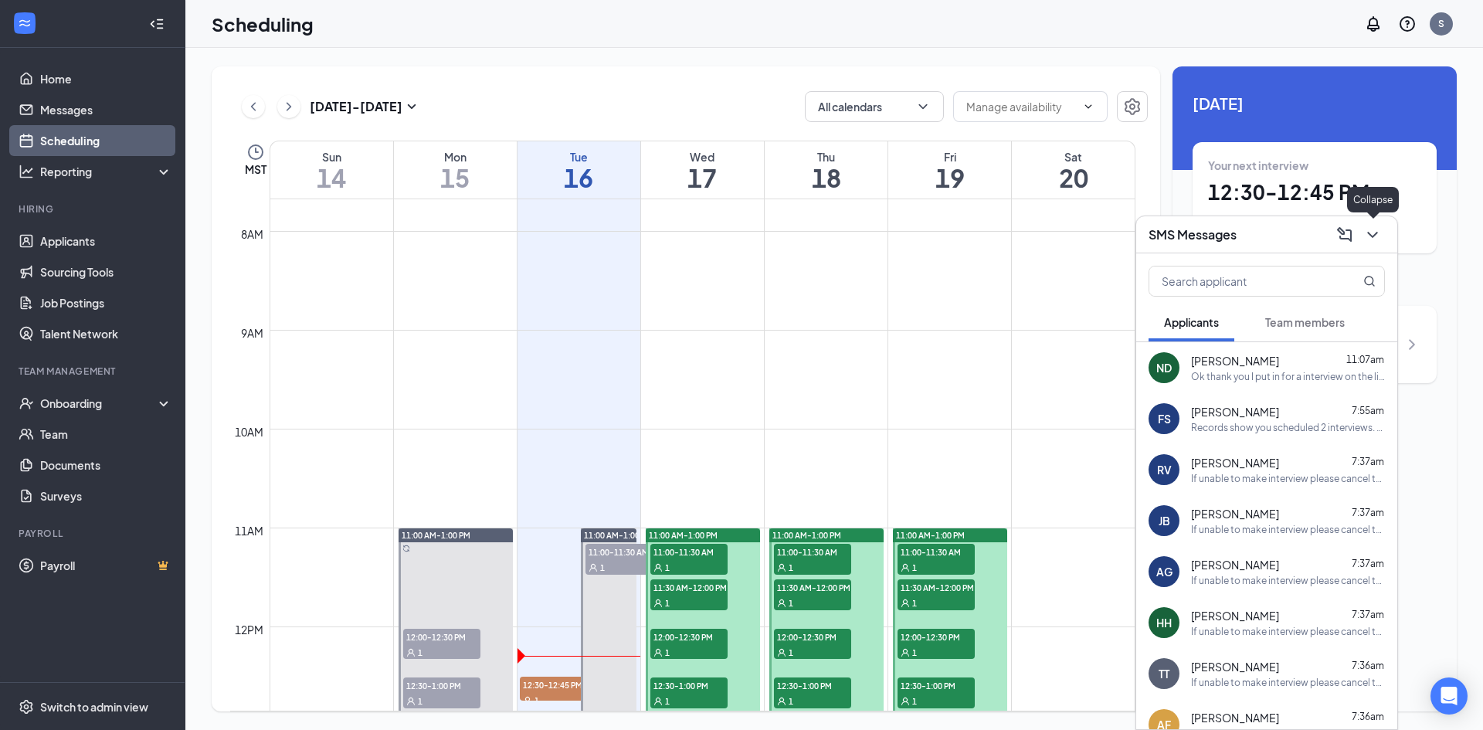
click at [1375, 232] on icon "ChevronDown" at bounding box center [1372, 235] width 19 height 19
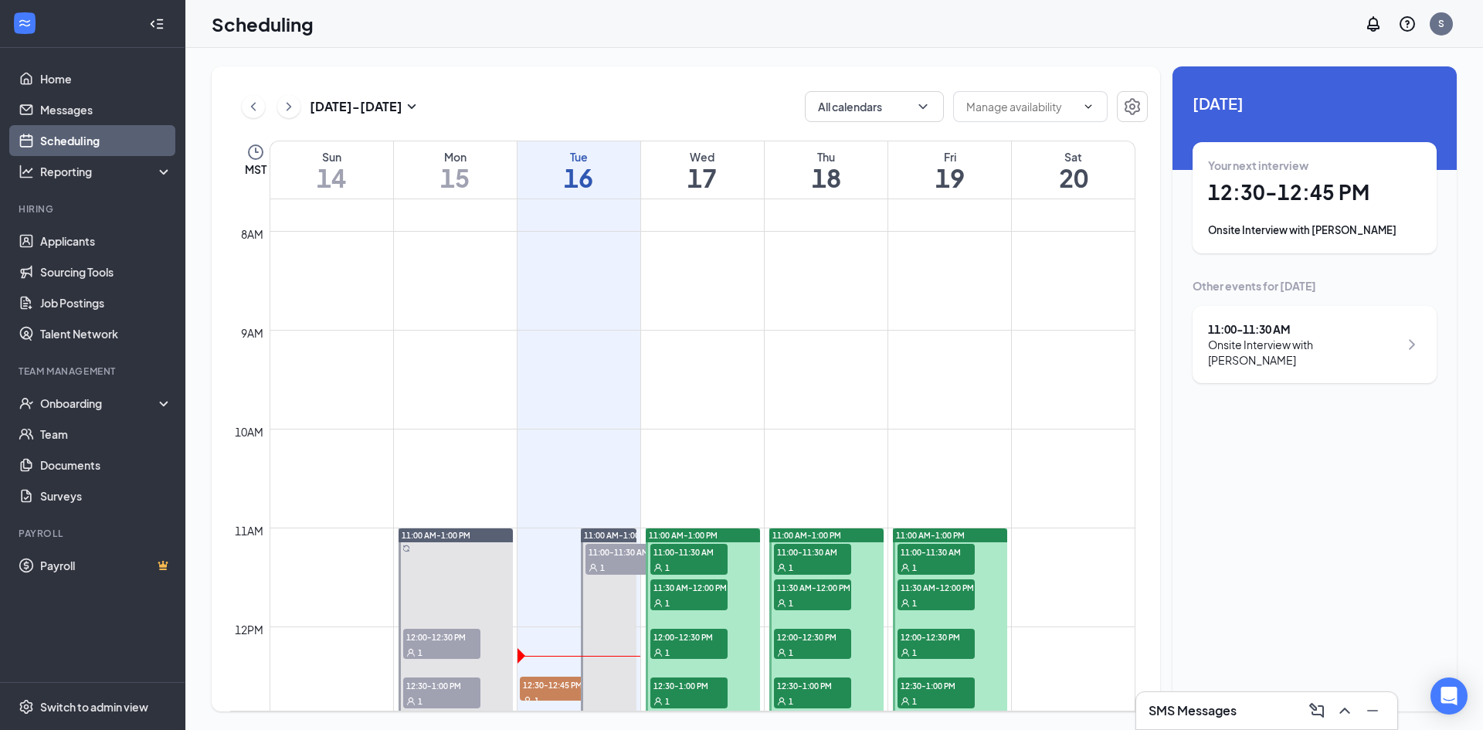
scroll to position [836, 0]
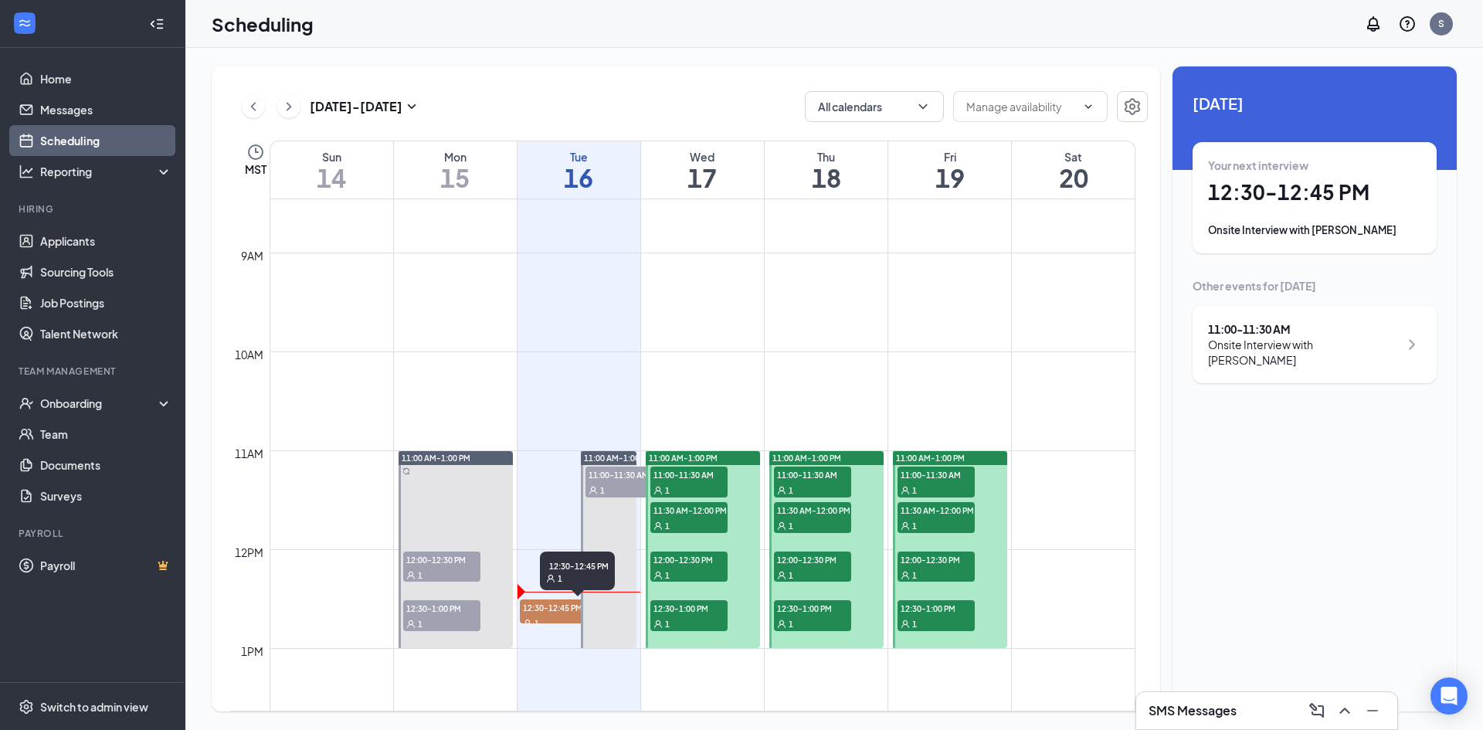
click at [554, 611] on span "12:30-12:45 PM" at bounding box center [558, 606] width 77 height 15
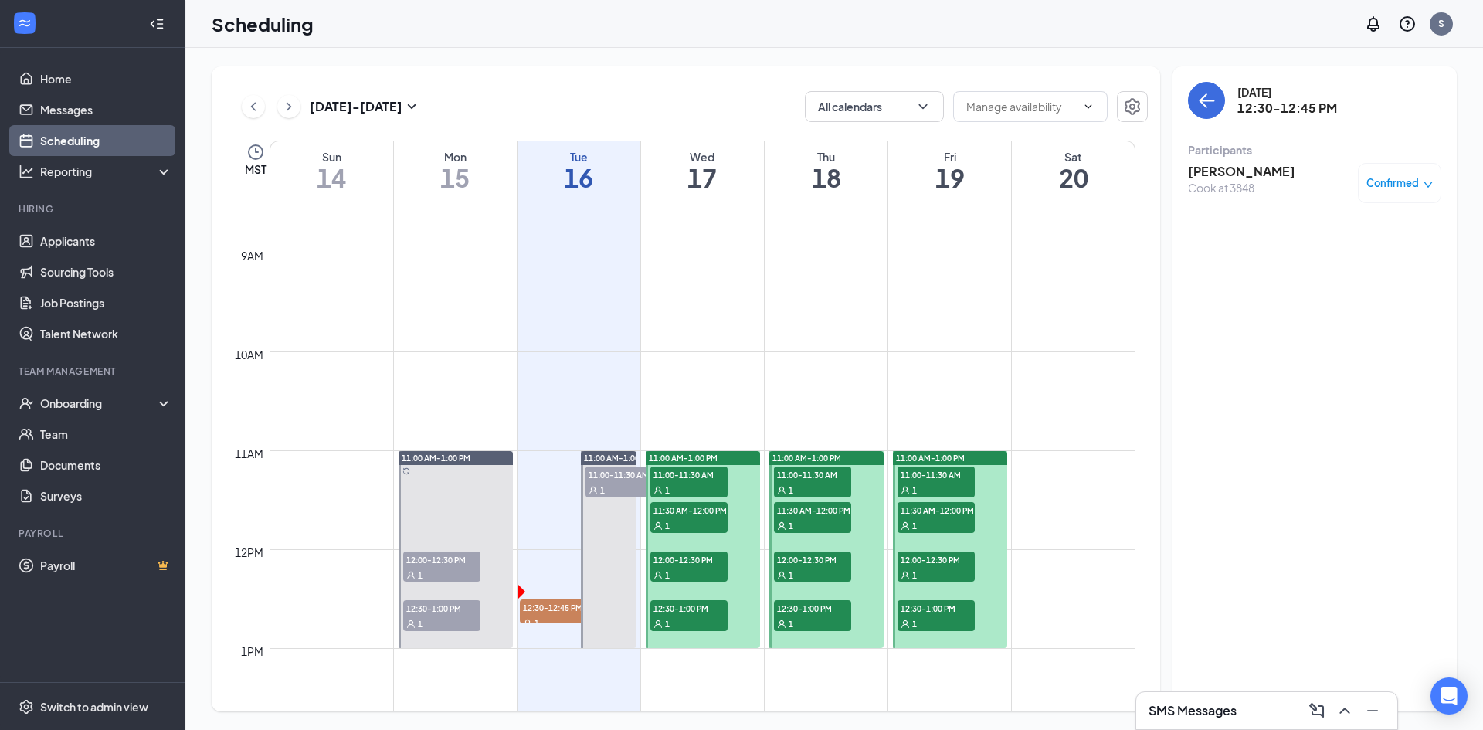
click at [1229, 175] on h3 "[PERSON_NAME]" at bounding box center [1241, 171] width 107 height 17
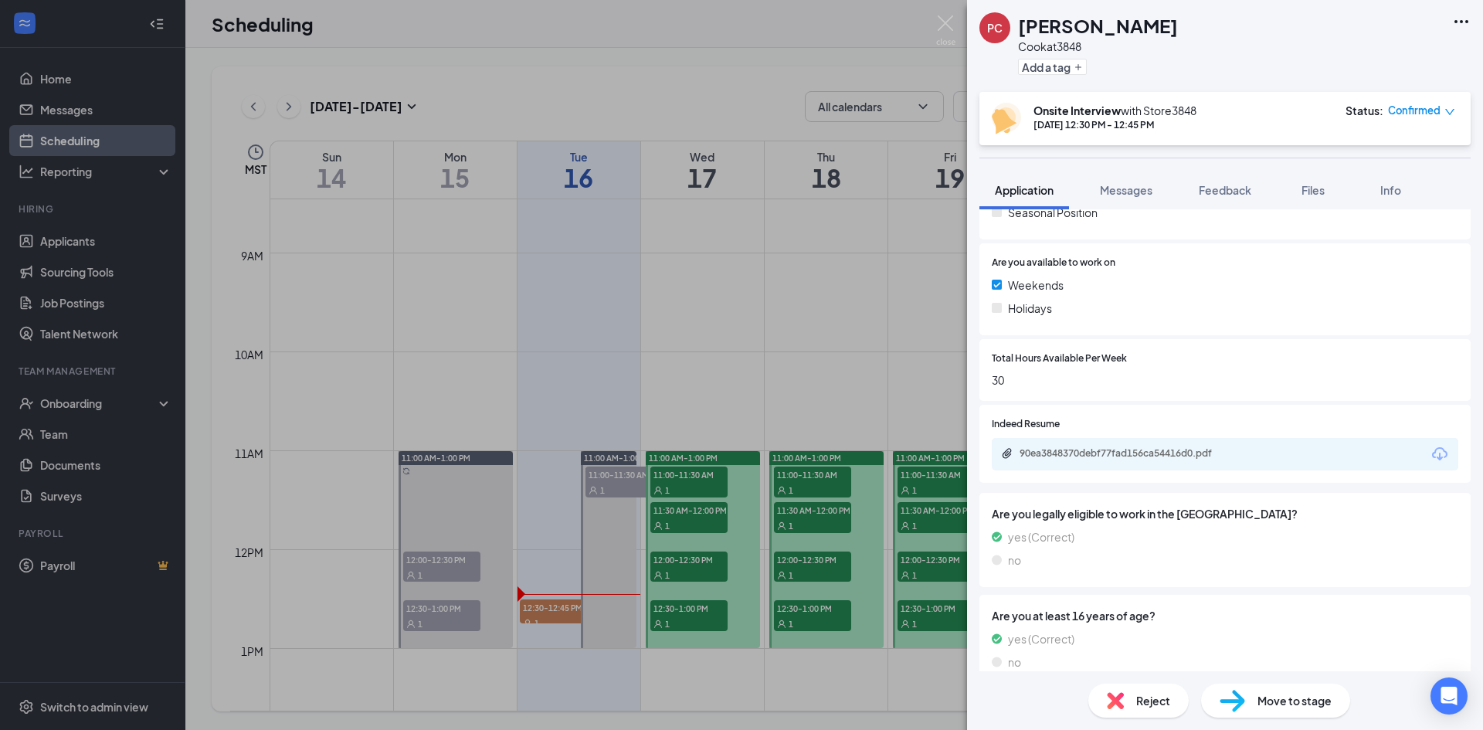
scroll to position [525, 0]
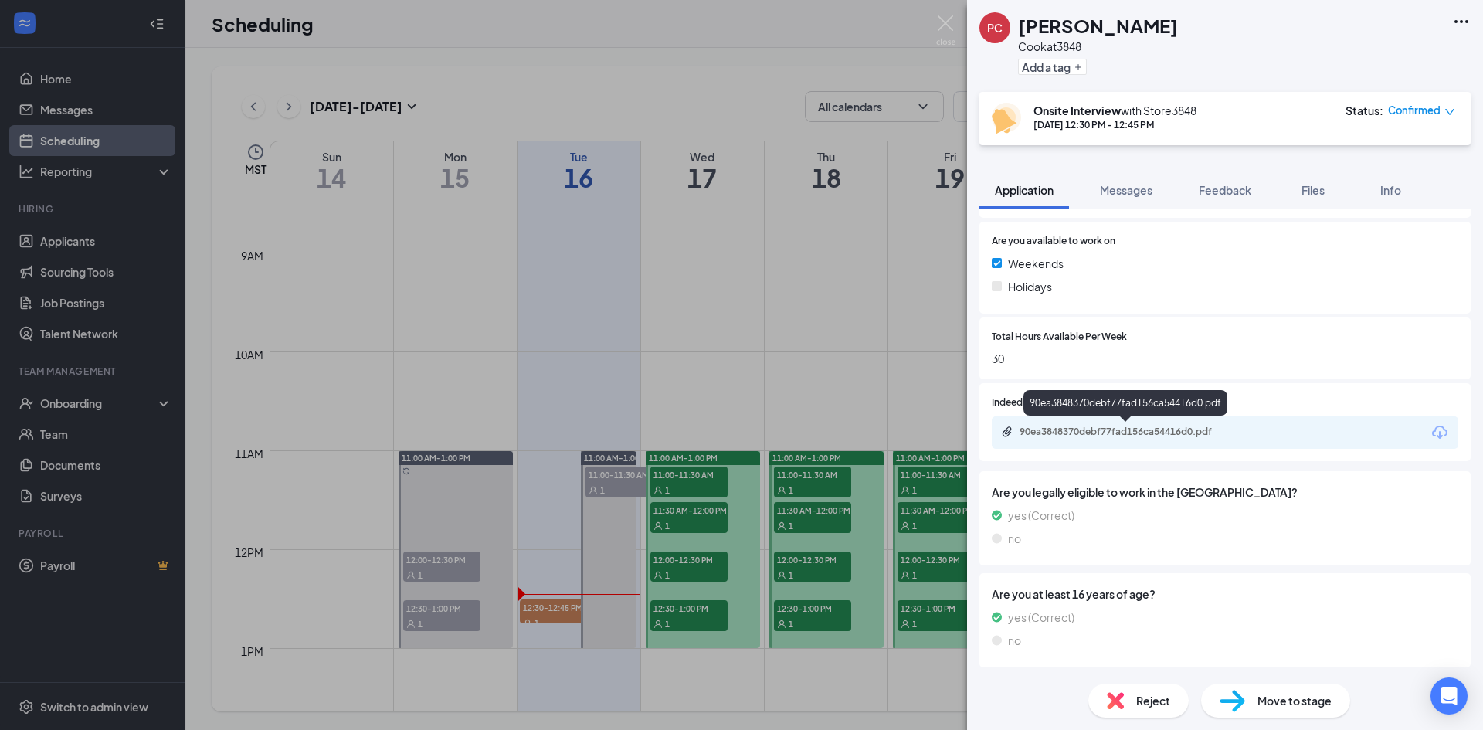
click at [1119, 426] on div "90ea3848370debf77fad156ca54416d0.pdf" at bounding box center [1127, 432] width 216 height 12
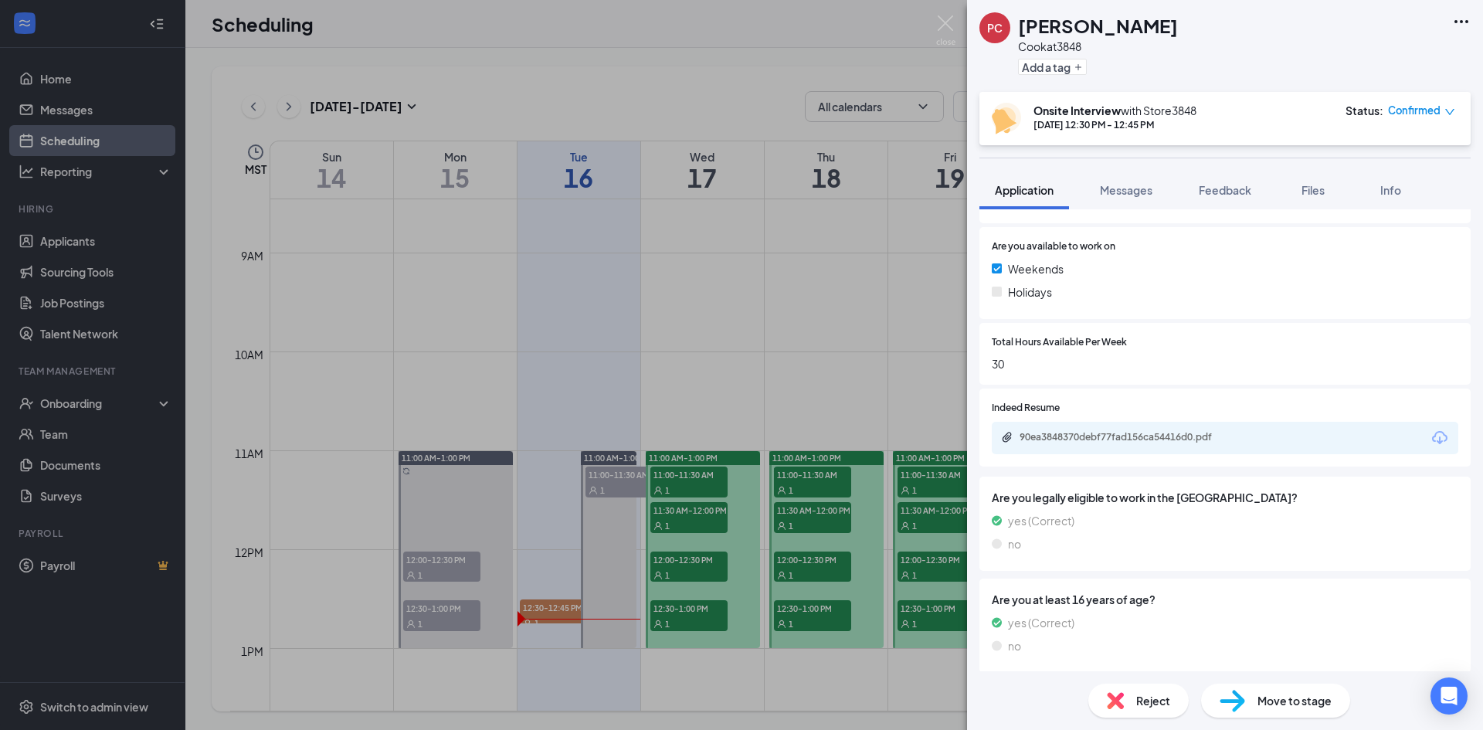
click at [480, 72] on div "PC [PERSON_NAME] at 3848 Add a tag Onsite Interview with Store3848 [DATE] 12:30…" at bounding box center [741, 365] width 1483 height 730
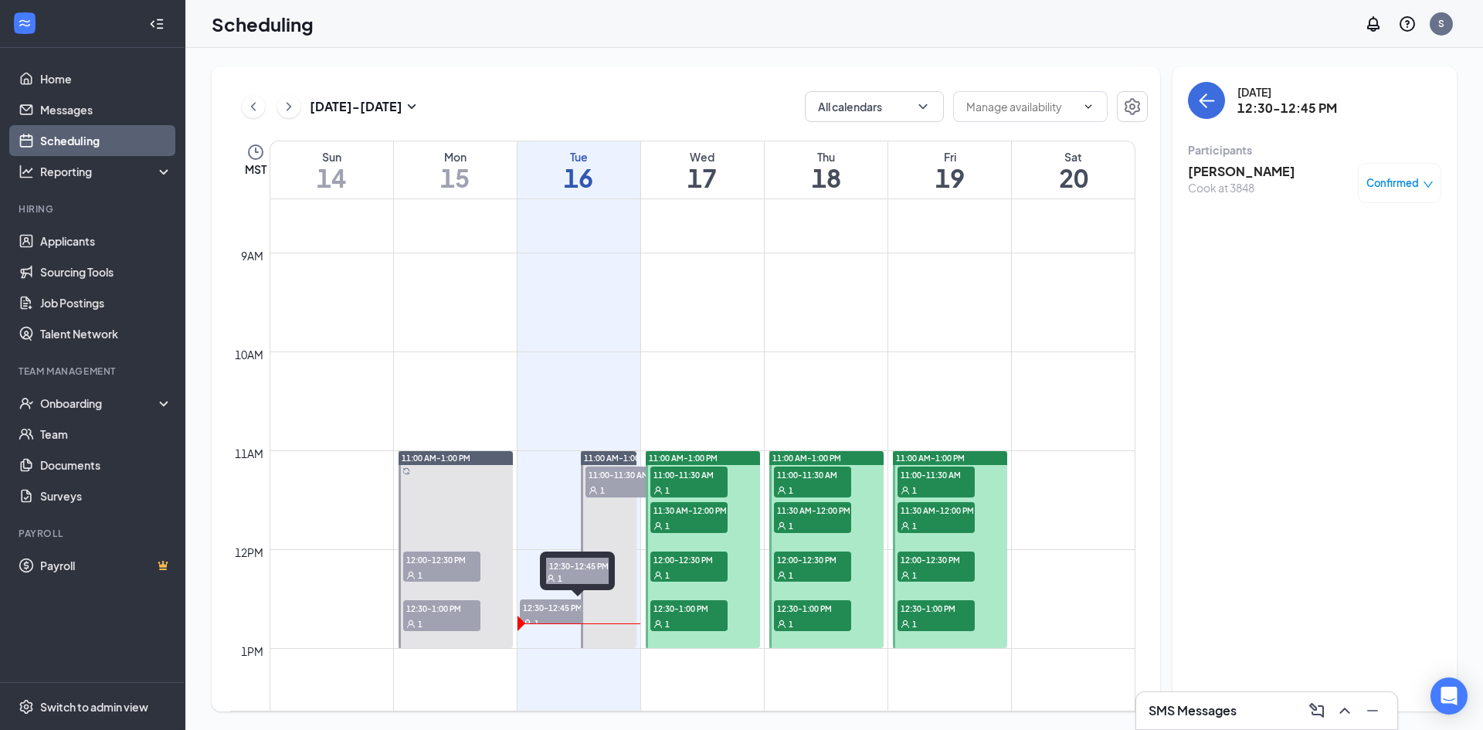
click at [560, 601] on span "12:30-12:45 PM" at bounding box center [558, 606] width 77 height 15
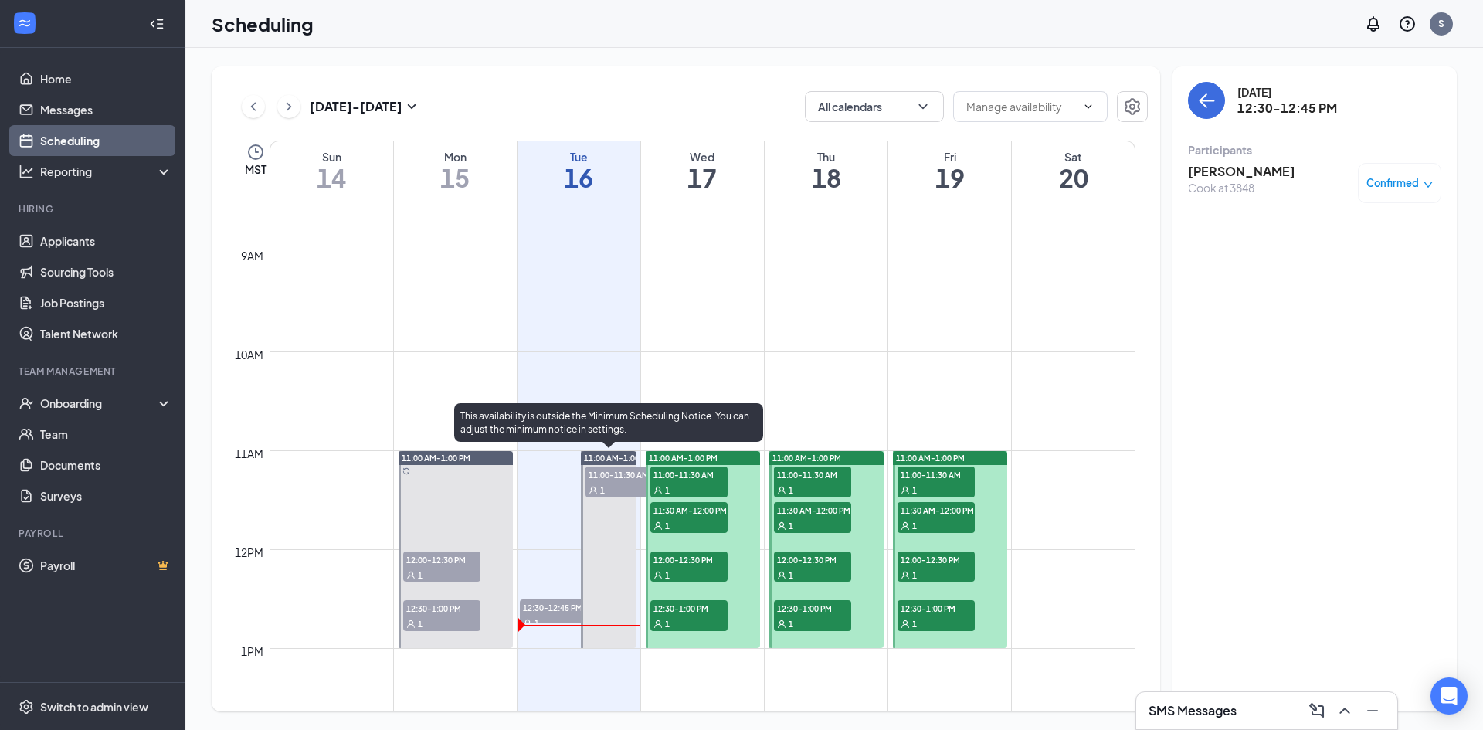
click at [601, 485] on span "1" at bounding box center [602, 490] width 5 height 11
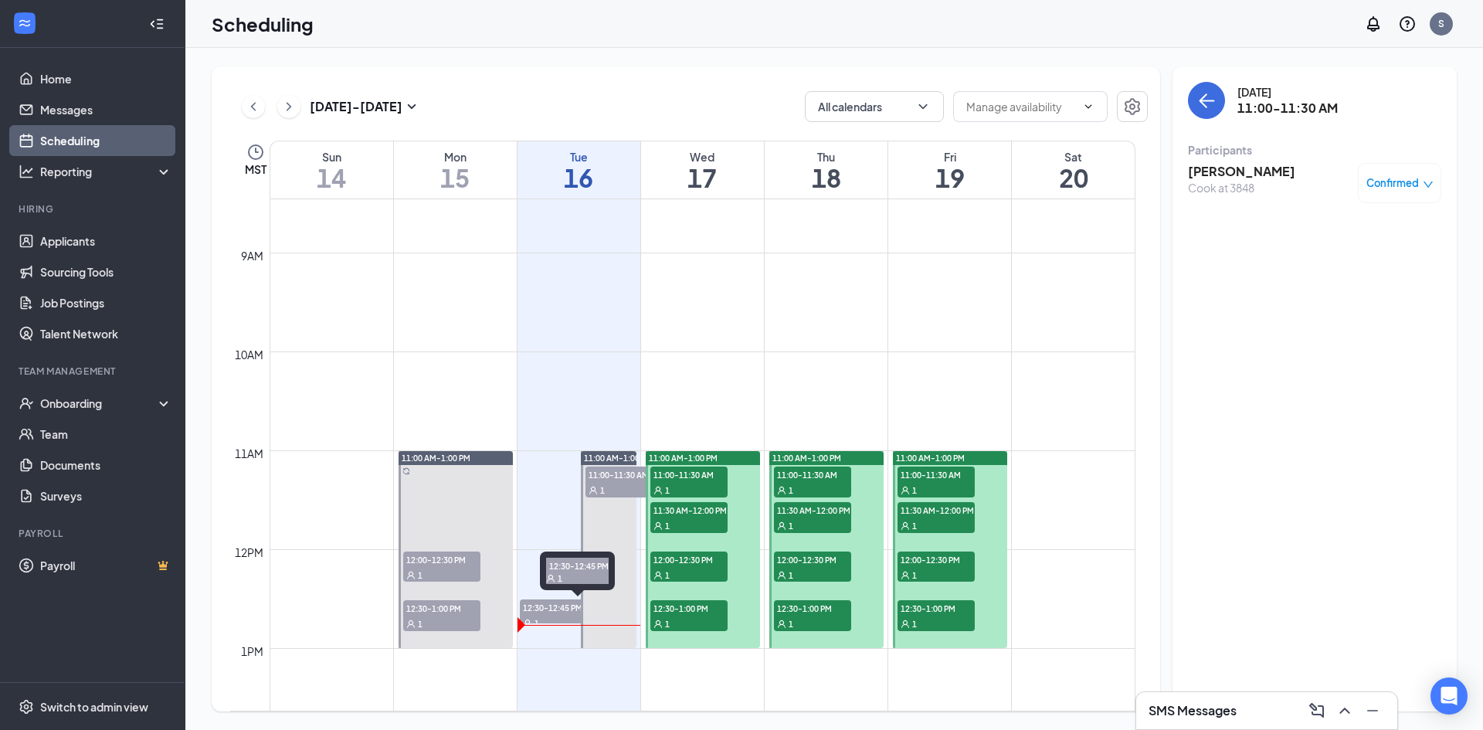
click at [540, 605] on span "12:30-12:45 PM" at bounding box center [558, 606] width 77 height 15
